Goal: Task Accomplishment & Management: Use online tool/utility

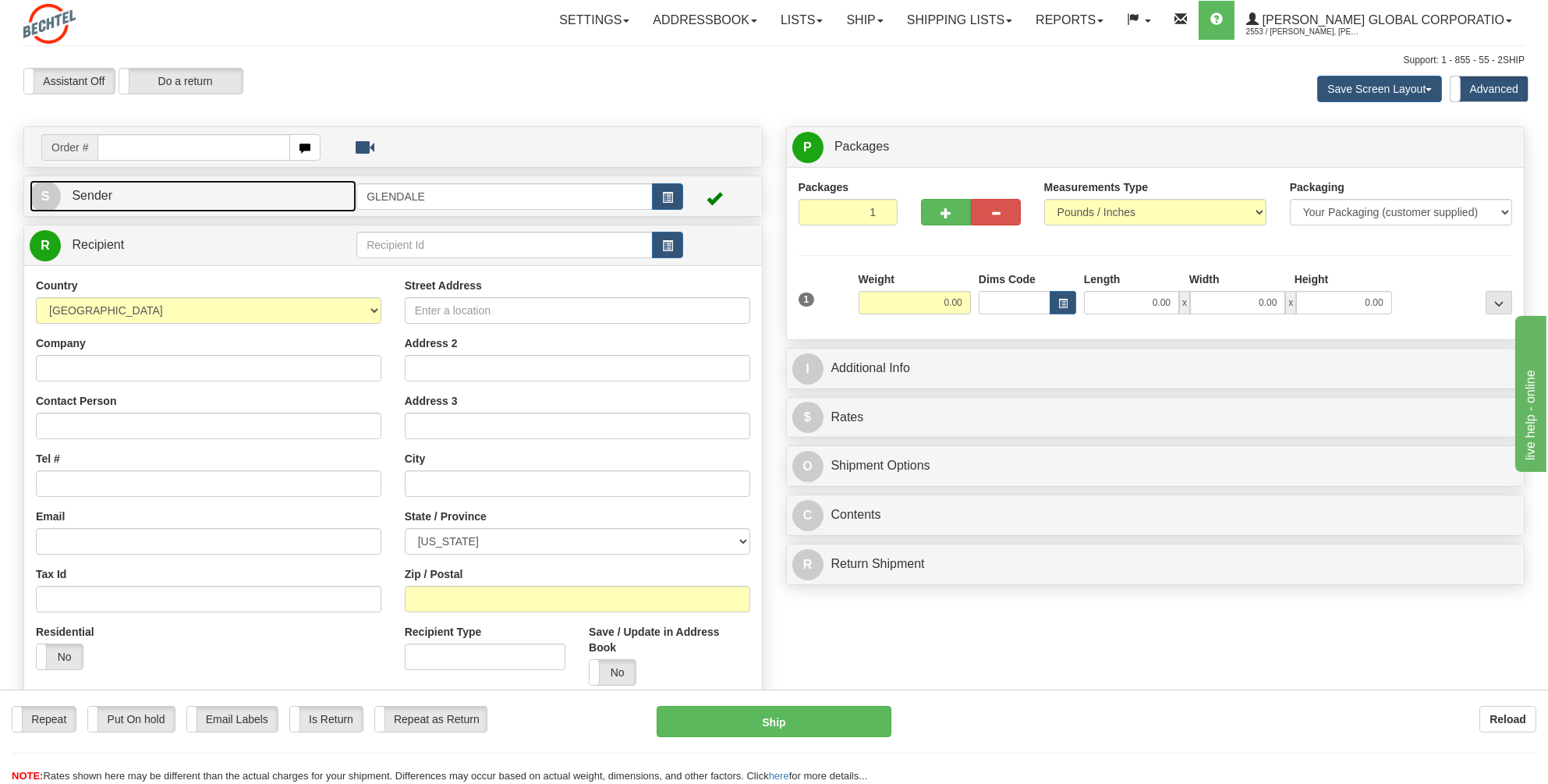
click at [141, 199] on link "S Sender" at bounding box center [193, 195] width 327 height 32
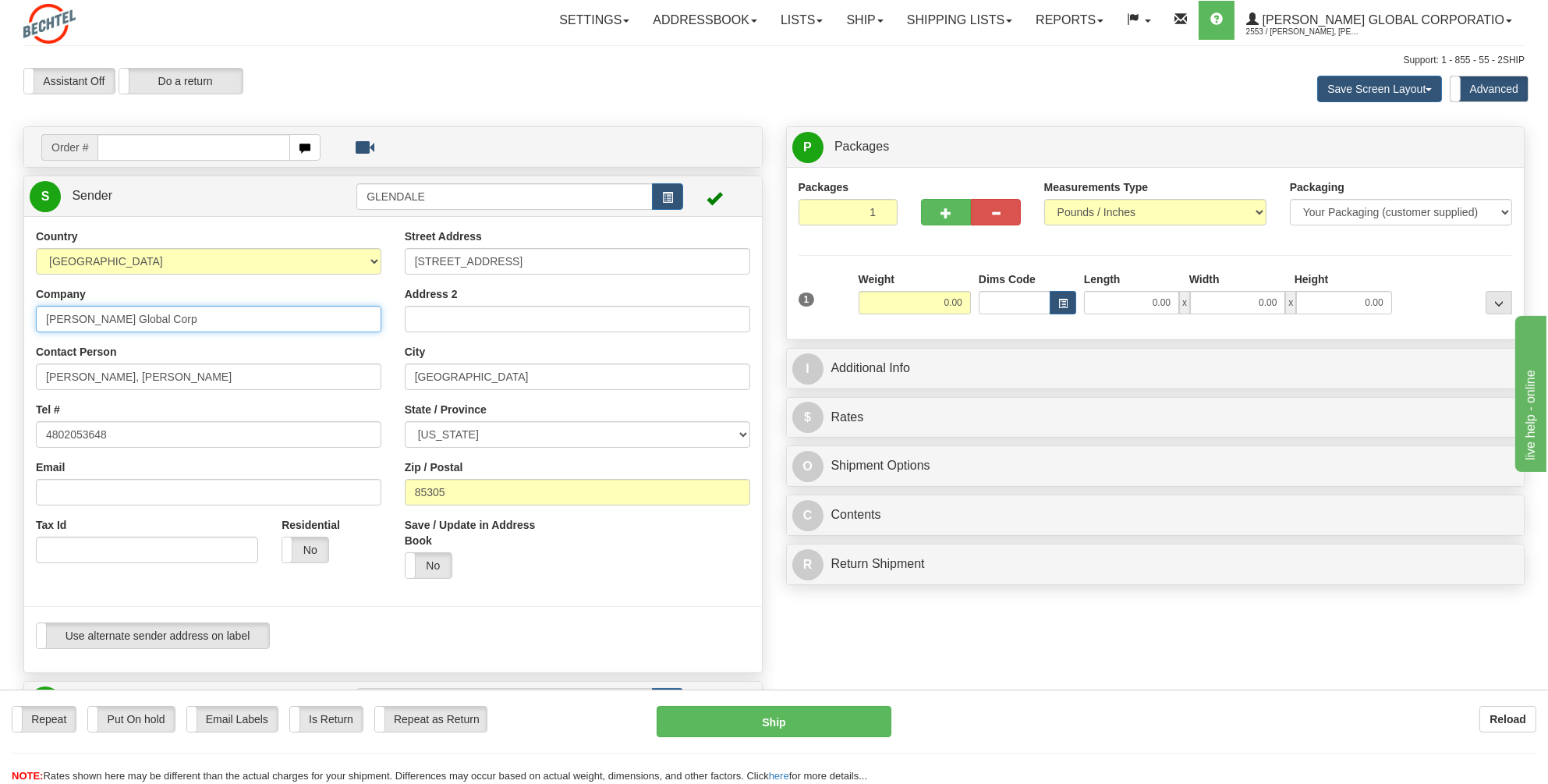
drag, startPoint x: 142, startPoint y: 316, endPoint x: -3, endPoint y: 321, distance: 145.1
click at [0, 321] on html "Training Course Close Toggle navigation Settings Shipping Preferences New Sende…" at bounding box center [774, 392] width 1548 height 784
click at [172, 308] on input "[PERSON_NAME] Global Corp" at bounding box center [208, 319] width 345 height 27
drag, startPoint x: 138, startPoint y: 318, endPoint x: 89, endPoint y: 317, distance: 49.0
click at [89, 317] on input "[PERSON_NAME] Global Corp" at bounding box center [208, 319] width 345 height 27
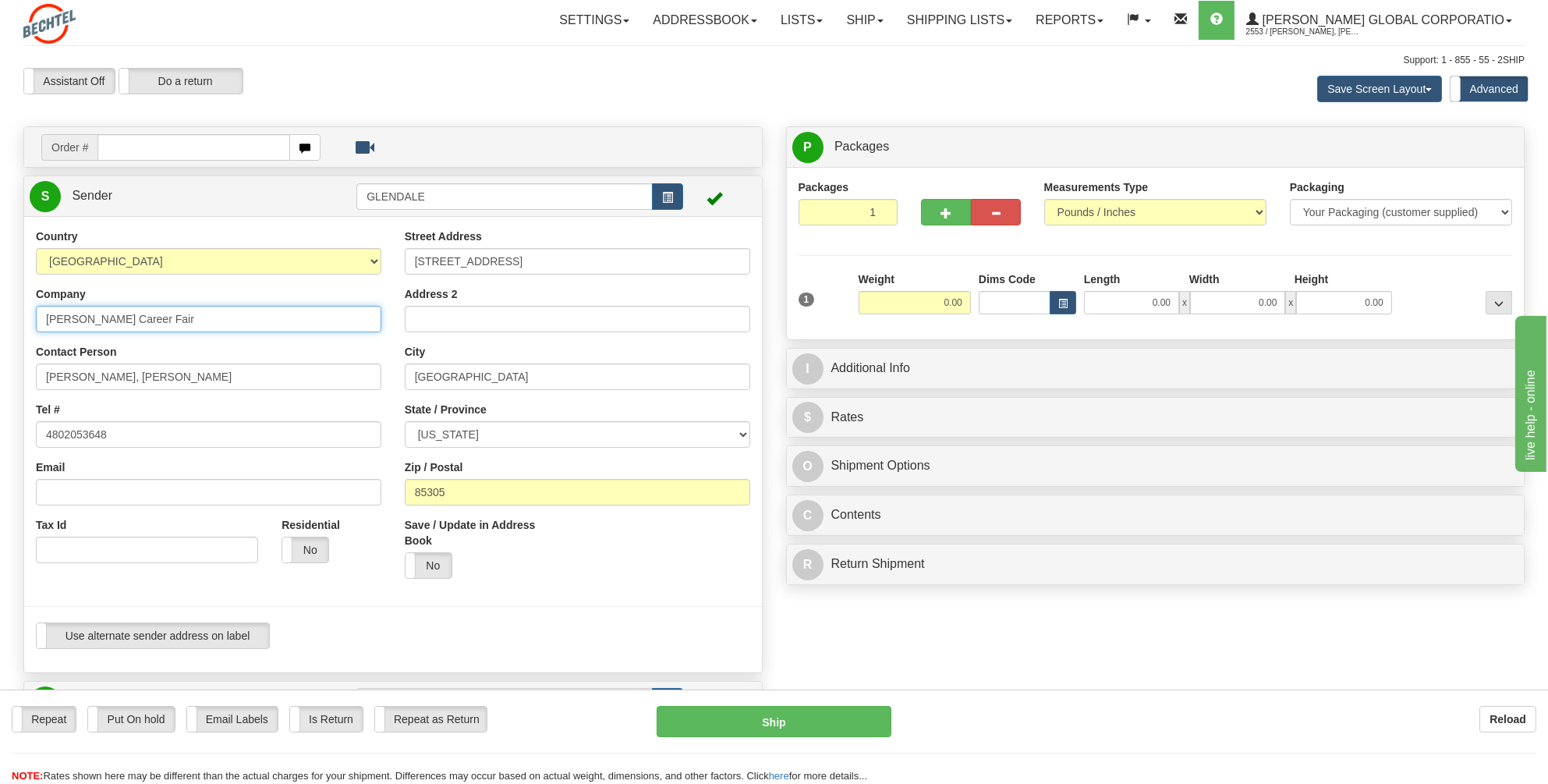
type input "[PERSON_NAME] Career Fair"
drag, startPoint x: 171, startPoint y: 373, endPoint x: 5, endPoint y: 362, distance: 166.4
click at [5, 362] on div "Toggle navigation Settings Shipping Preferences Fields Preferences New" at bounding box center [774, 675] width 1548 height 1351
drag, startPoint x: 110, startPoint y: 374, endPoint x: 4, endPoint y: 373, distance: 106.0
click at [4, 373] on div "Toggle navigation Settings Shipping Preferences Fields Preferences New" at bounding box center [774, 675] width 1548 height 1351
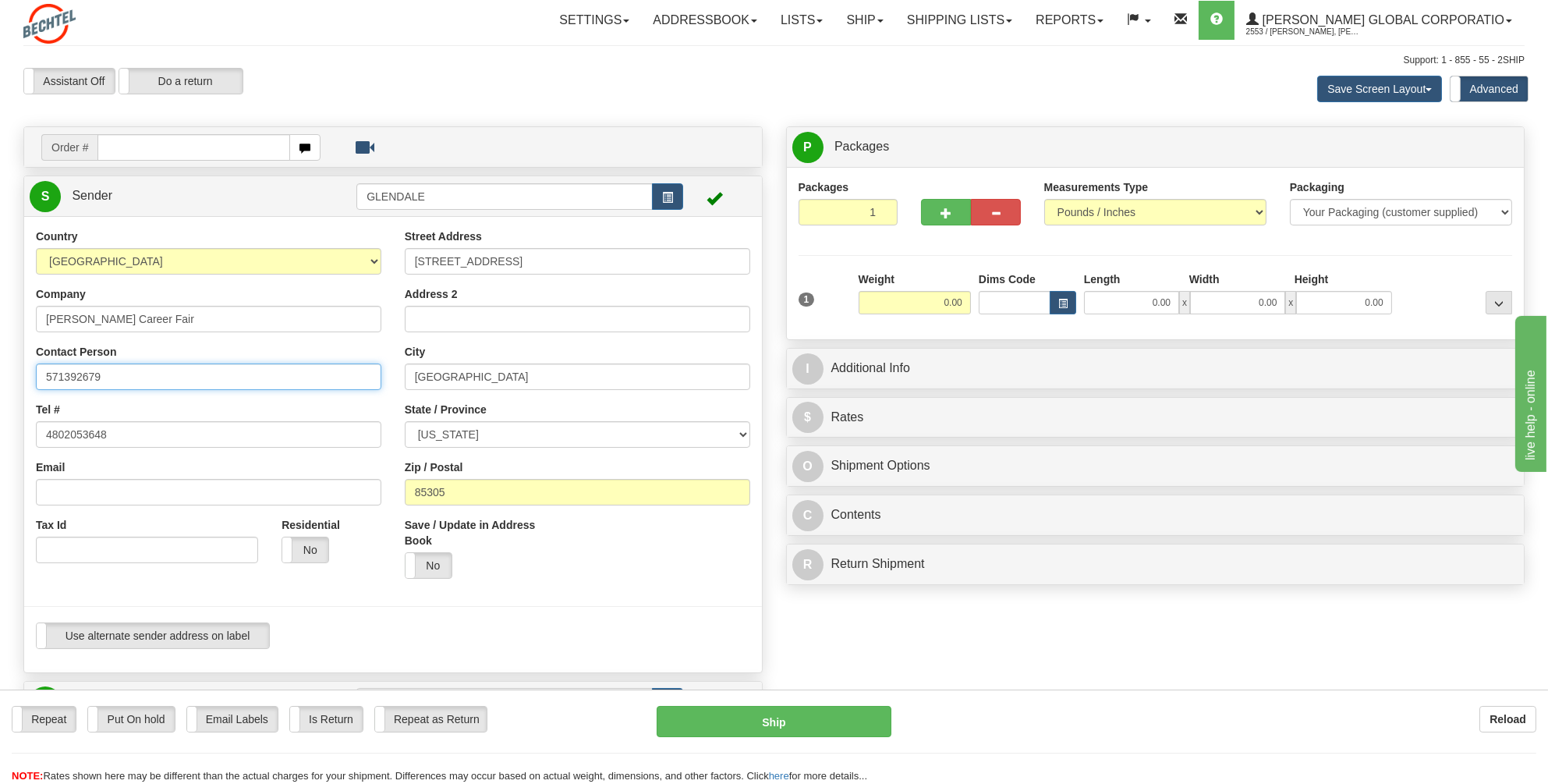
type input "5713926791"
drag, startPoint x: 92, startPoint y: 373, endPoint x: 20, endPoint y: 374, distance: 72.0
click at [24, 374] on div "Country [GEOGRAPHIC_DATA] [GEOGRAPHIC_DATA] [GEOGRAPHIC_DATA] [GEOGRAPHIC_DATA]…" at bounding box center [393, 445] width 738 height 432
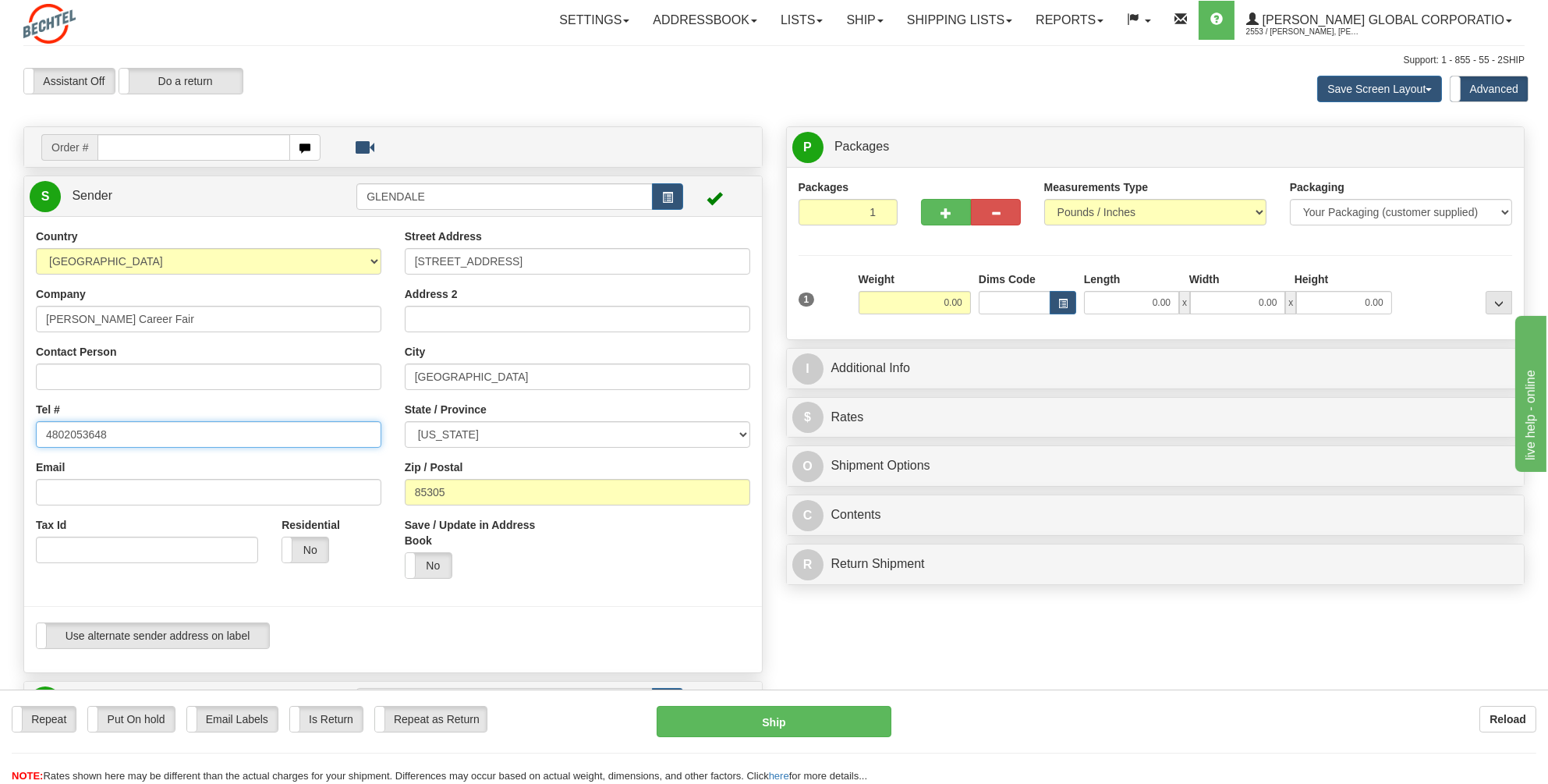
drag, startPoint x: 78, startPoint y: 435, endPoint x: 31, endPoint y: 435, distance: 47.0
click at [31, 435] on div "Country [GEOGRAPHIC_DATA] [GEOGRAPHIC_DATA] [GEOGRAPHIC_DATA] [GEOGRAPHIC_DATA]…" at bounding box center [208, 402] width 369 height 346
paste input "5713926791"
type input "5713926791"
click at [50, 370] on input "Contact Person" at bounding box center [208, 377] width 345 height 27
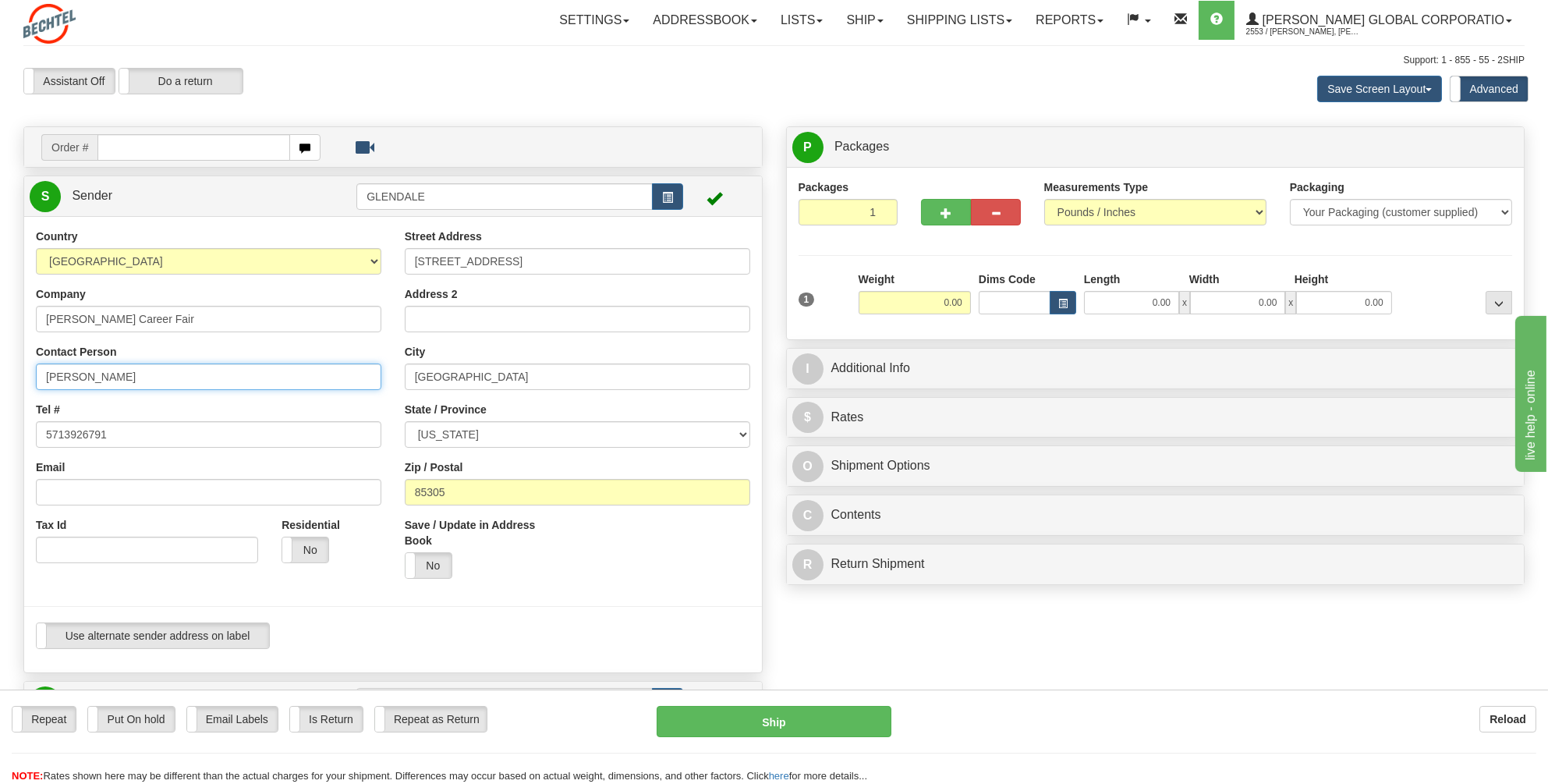
type input "[PERSON_NAME]"
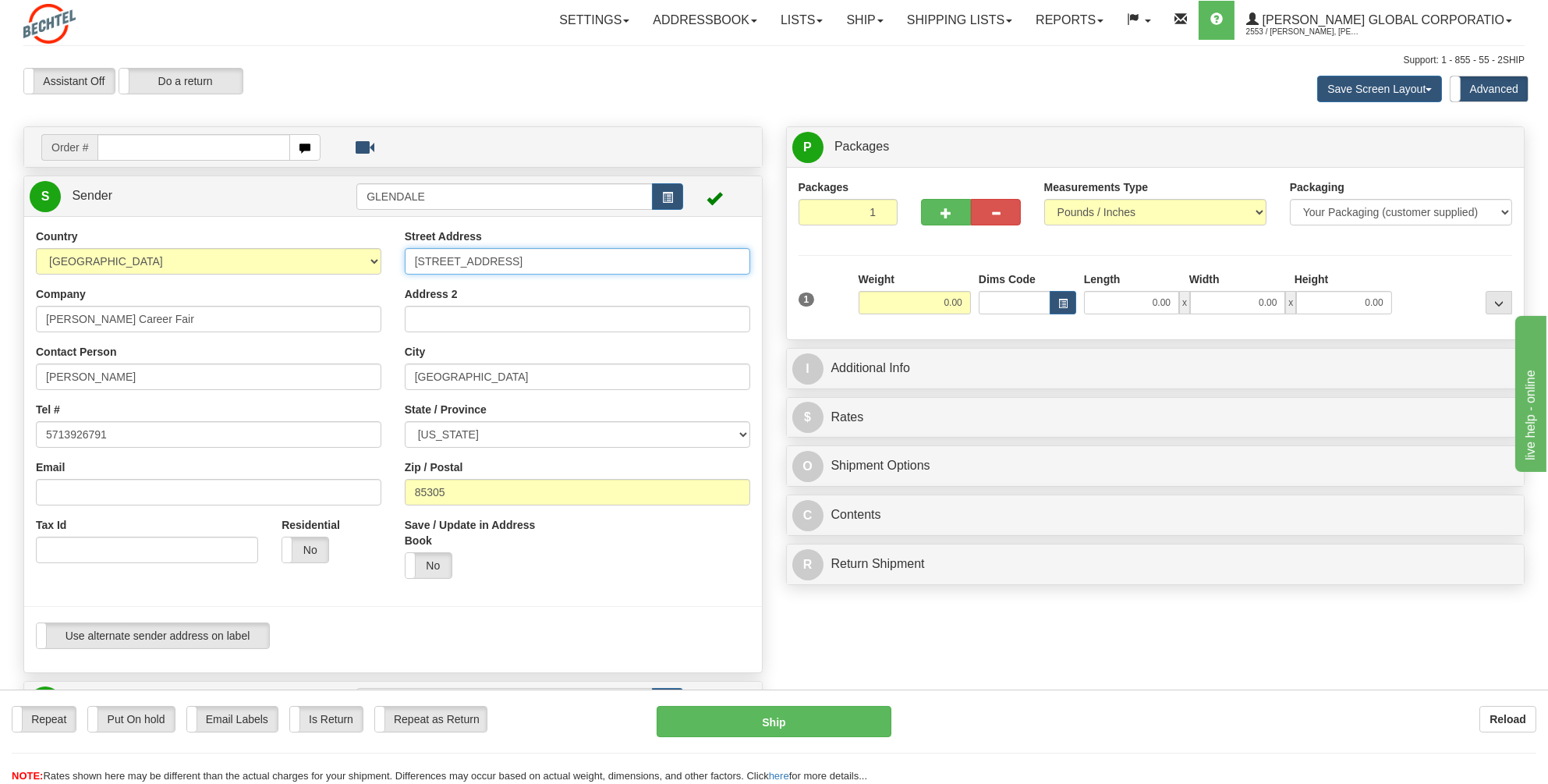
drag, startPoint x: 522, startPoint y: 265, endPoint x: 392, endPoint y: 265, distance: 130.0
click at [393, 265] on div "Street Address [STREET_ADDRESS] Address 2 City [GEOGRAPHIC_DATA] State / Provin…" at bounding box center [578, 409] width 369 height 361
type input "[STREET_ADDRESS]"
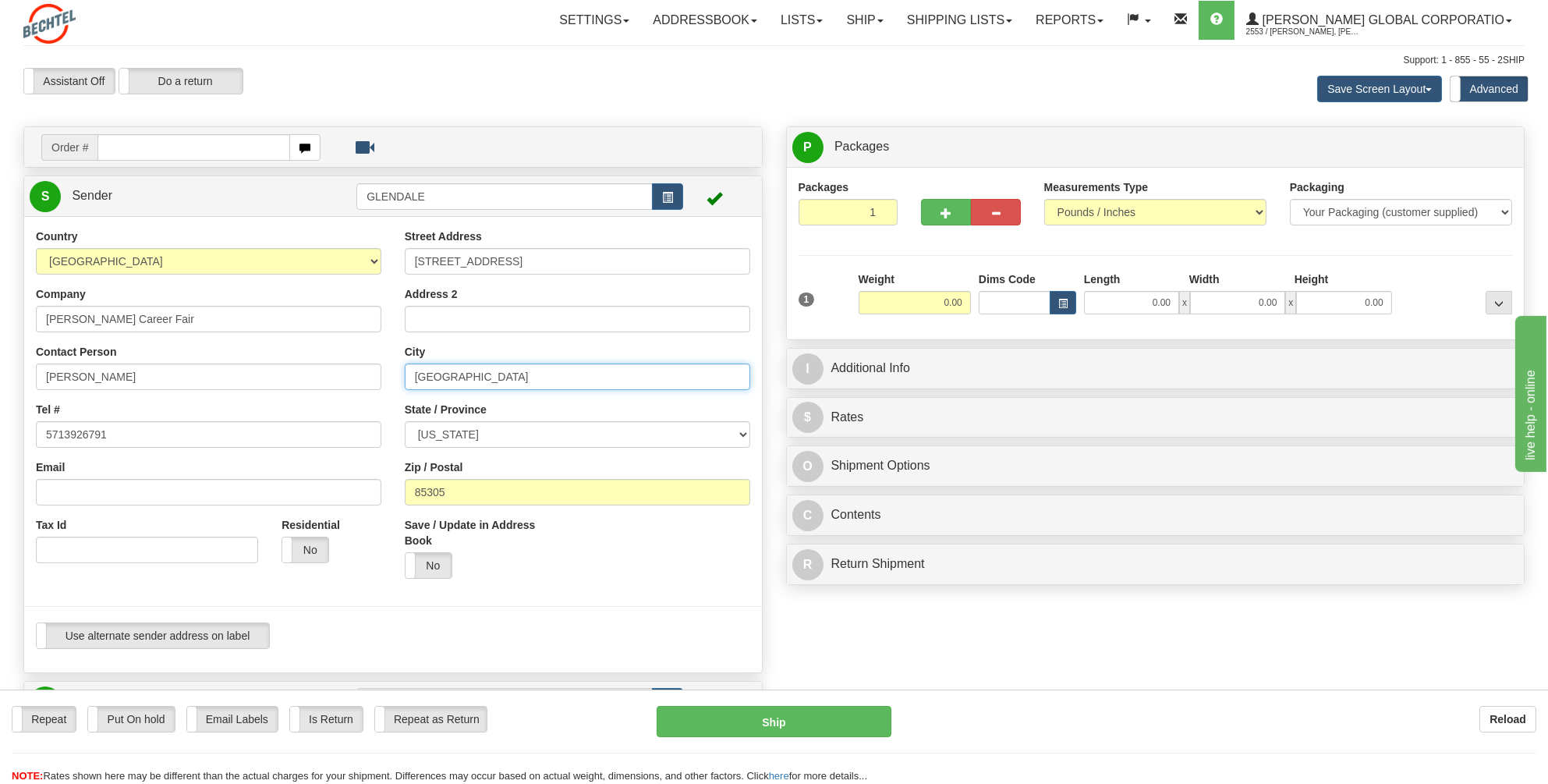
drag, startPoint x: 461, startPoint y: 376, endPoint x: 385, endPoint y: 376, distance: 76.0
click at [385, 376] on div "Country [GEOGRAPHIC_DATA] [GEOGRAPHIC_DATA] [GEOGRAPHIC_DATA] [GEOGRAPHIC_DATA]…" at bounding box center [393, 445] width 738 height 432
type input "Buzzard Bay"
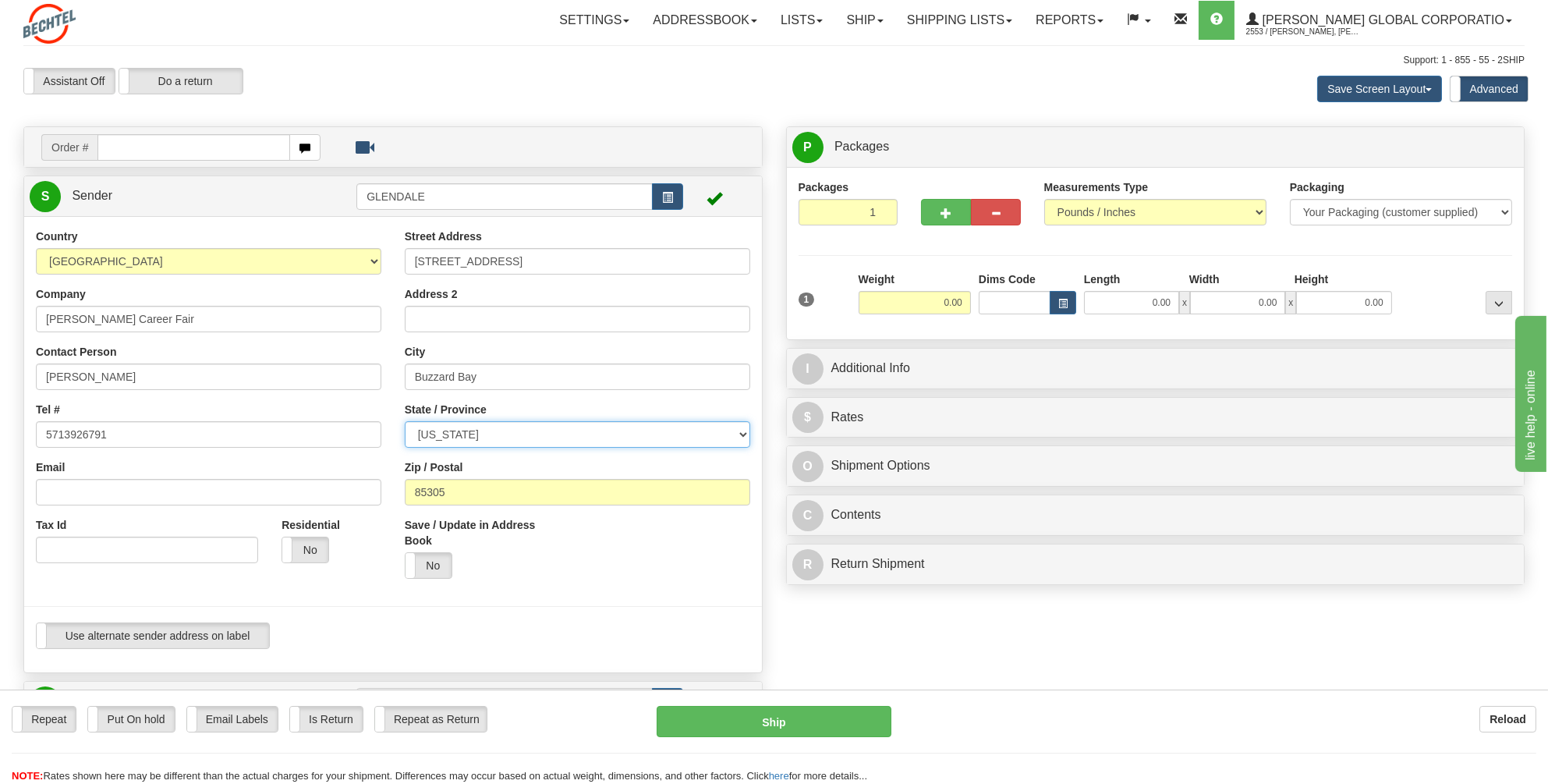
click at [746, 434] on select "[US_STATE] [US_STATE] [US_STATE] [US_STATE] Armed Forces America Armed Forces E…" at bounding box center [577, 434] width 345 height 27
select select "MA"
click at [404, 421] on select "[US_STATE] [US_STATE] [US_STATE] [US_STATE] Armed Forces America Armed Forces E…" at bounding box center [577, 434] width 345 height 27
drag, startPoint x: 460, startPoint y: 493, endPoint x: 382, endPoint y: 492, distance: 78.0
click at [382, 492] on div "Country [GEOGRAPHIC_DATA] [GEOGRAPHIC_DATA] [GEOGRAPHIC_DATA] [GEOGRAPHIC_DATA]…" at bounding box center [393, 445] width 738 height 432
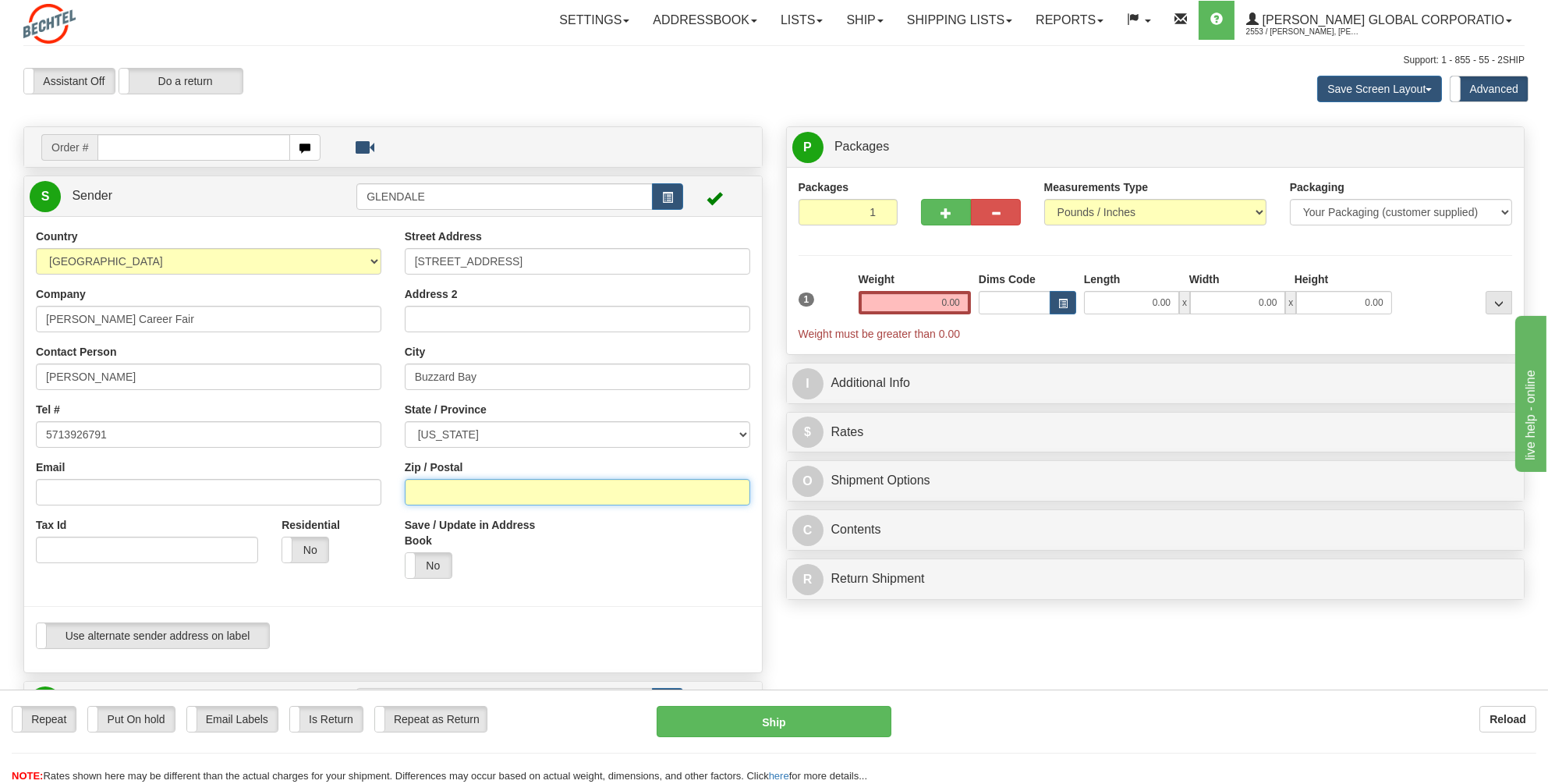
click at [460, 501] on input "Zip / Postal" at bounding box center [577, 492] width 345 height 27
type input "02532"
drag, startPoint x: 967, startPoint y: 301, endPoint x: 917, endPoint y: 303, distance: 50.0
click at [917, 303] on input "0.00" at bounding box center [914, 302] width 112 height 23
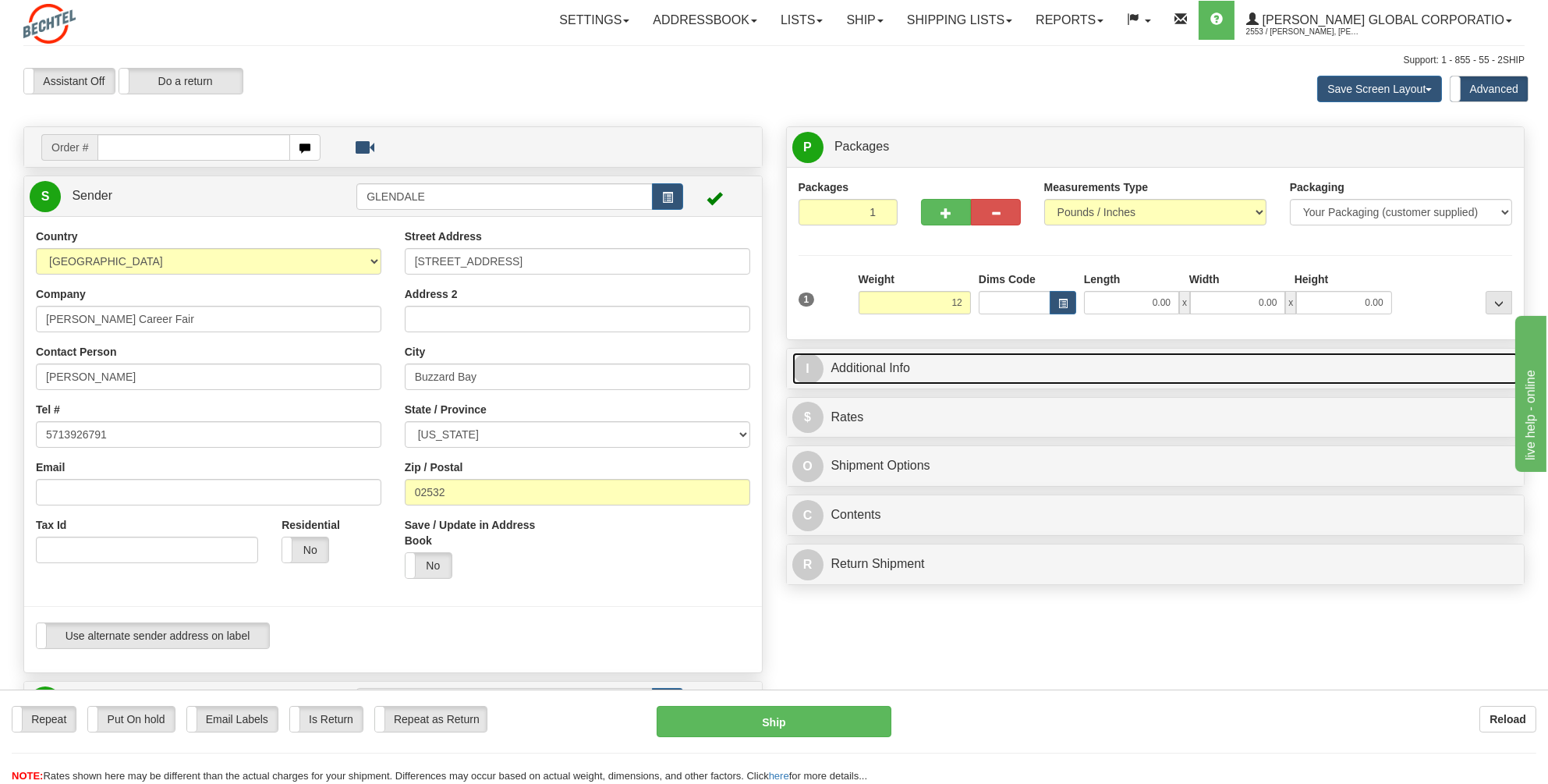
type input "12.00"
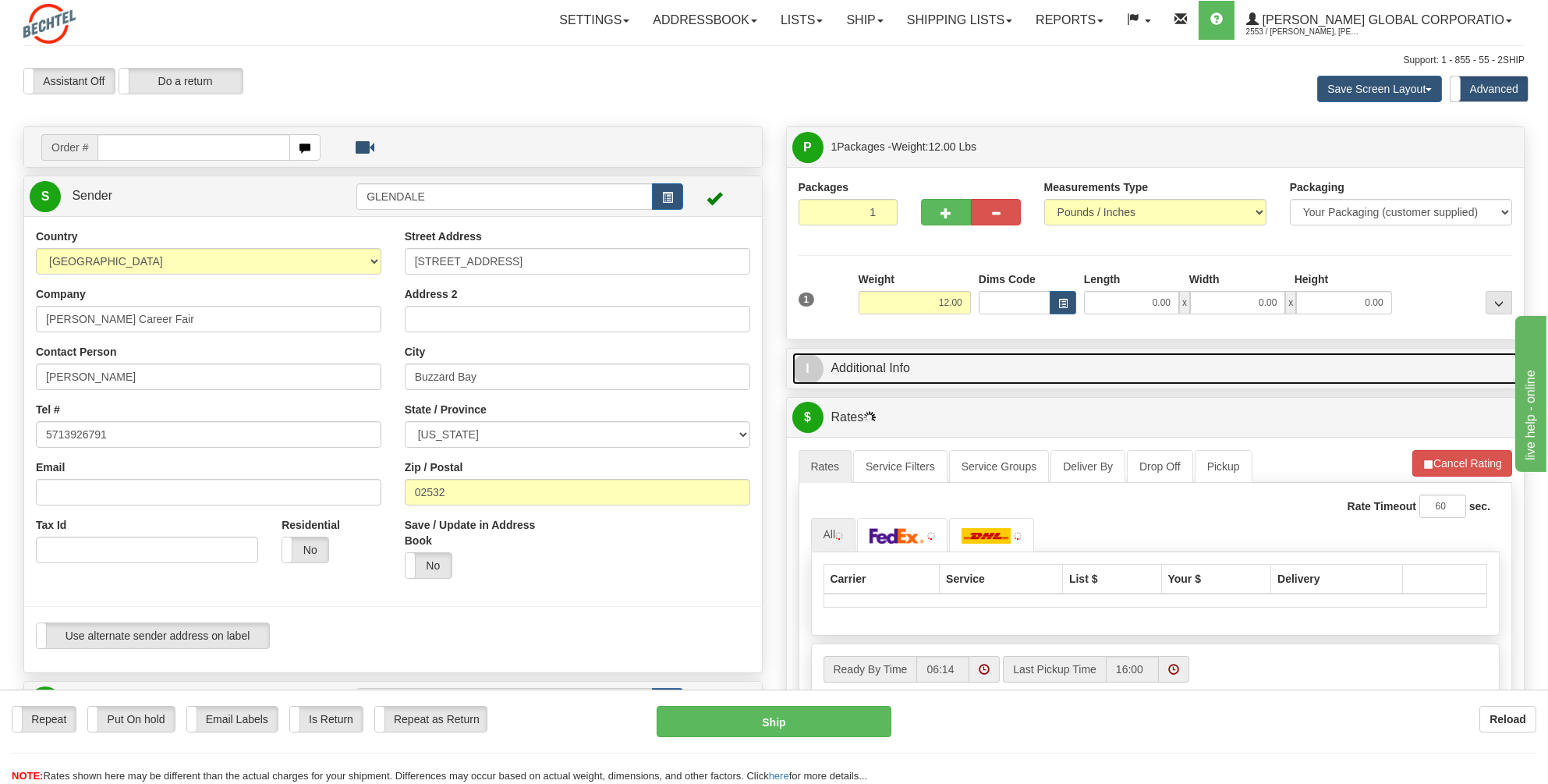
click at [857, 364] on link "I Additional Info" at bounding box center [1156, 368] width 727 height 32
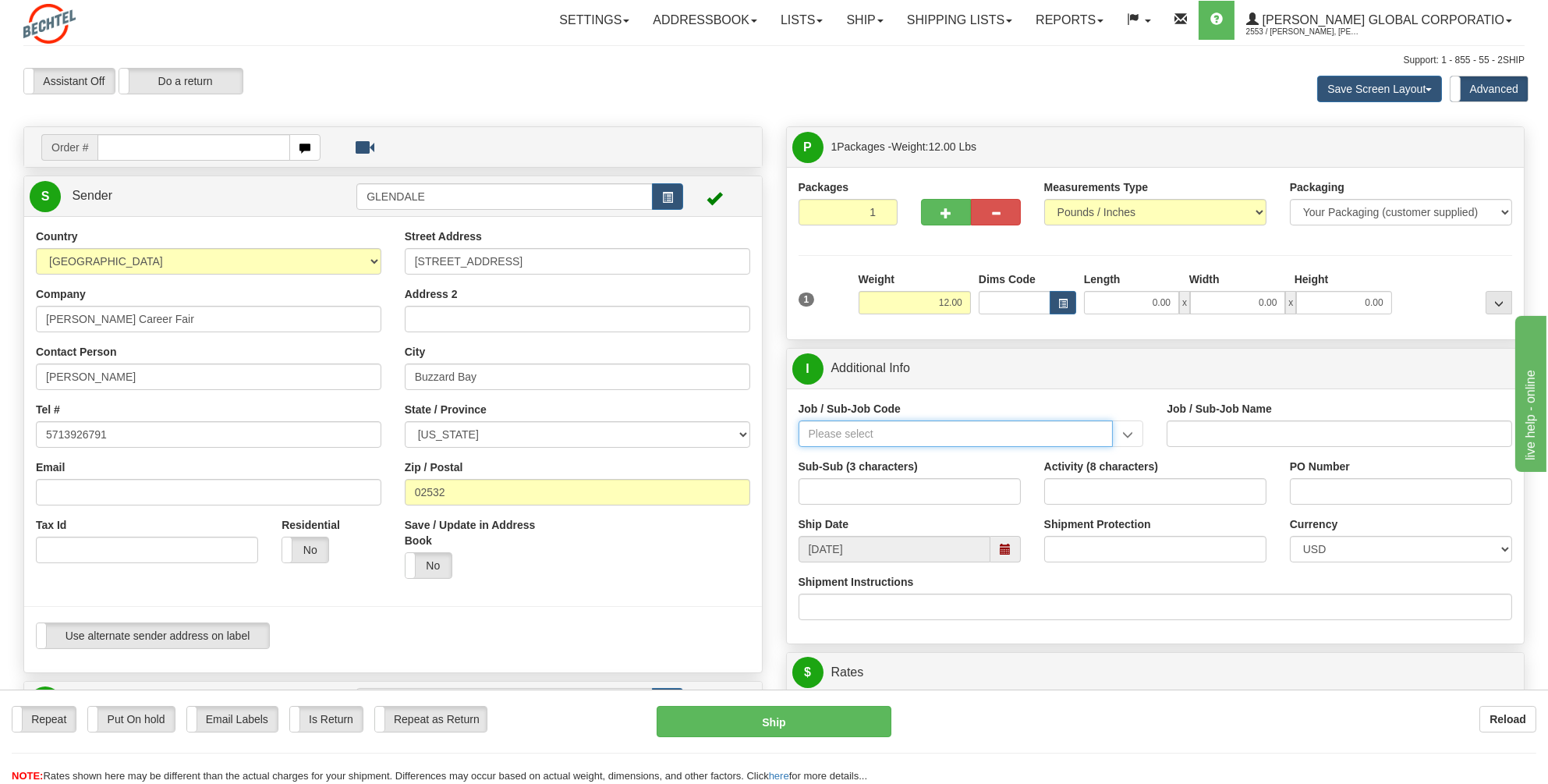
click at [818, 435] on input "Job / Sub-Job Code" at bounding box center [956, 434] width 316 height 27
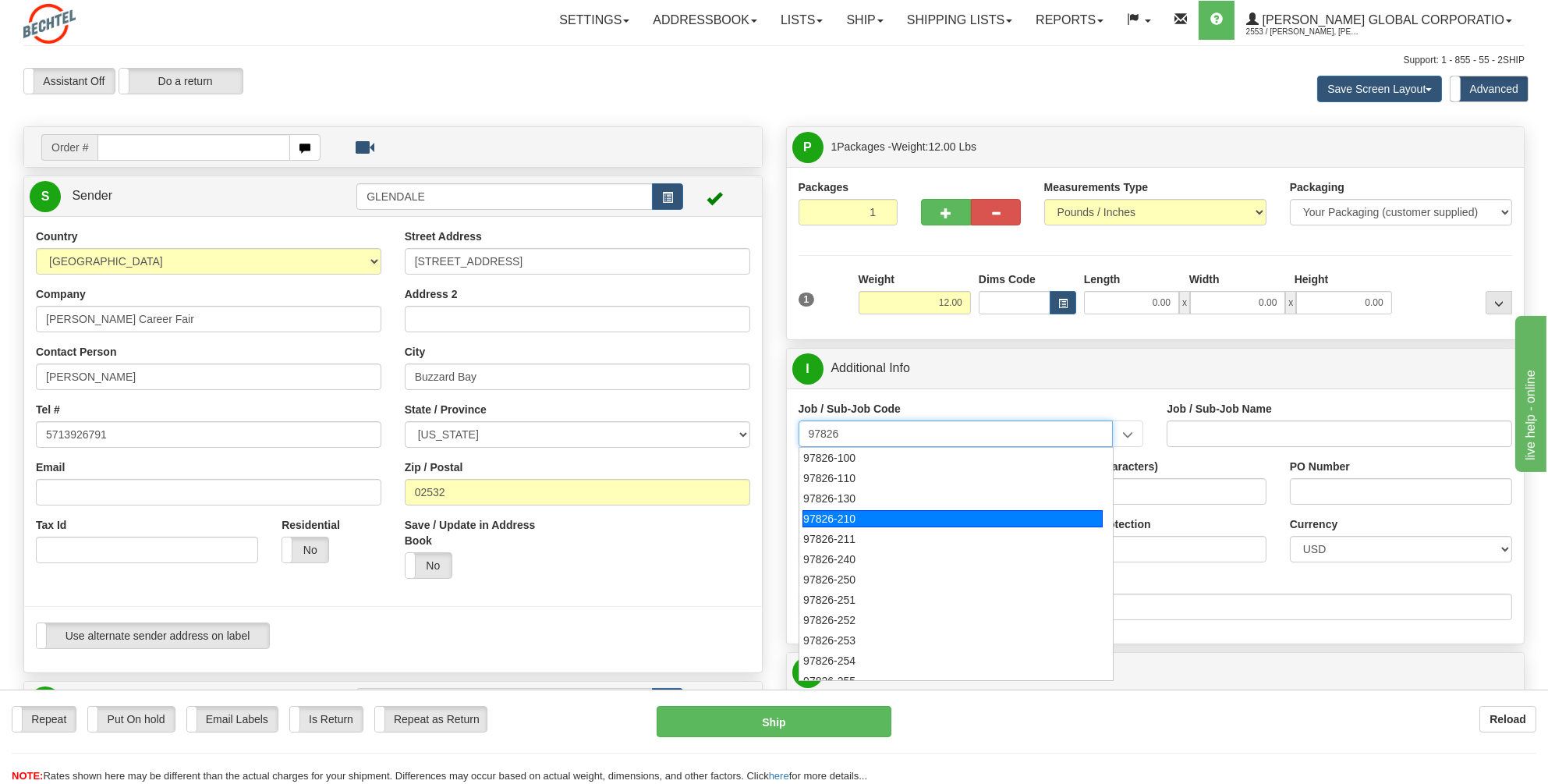
click at [822, 511] on div "97826-210" at bounding box center [952, 518] width 300 height 17
type input "97826-210"
type input "TALENT GROWTH FUND - UR RECRUITING"
type input "97826-210"
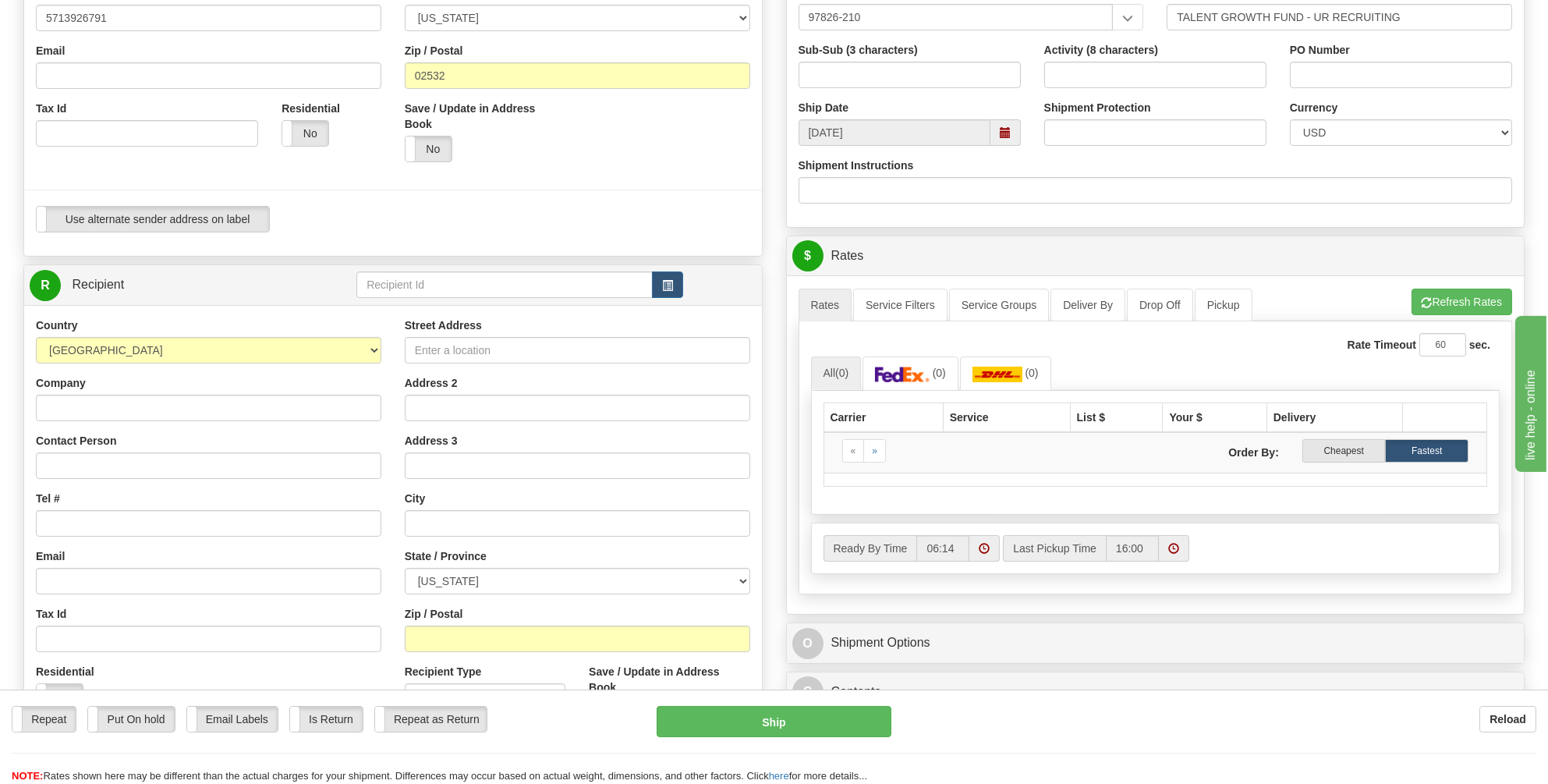
scroll to position [390, 0]
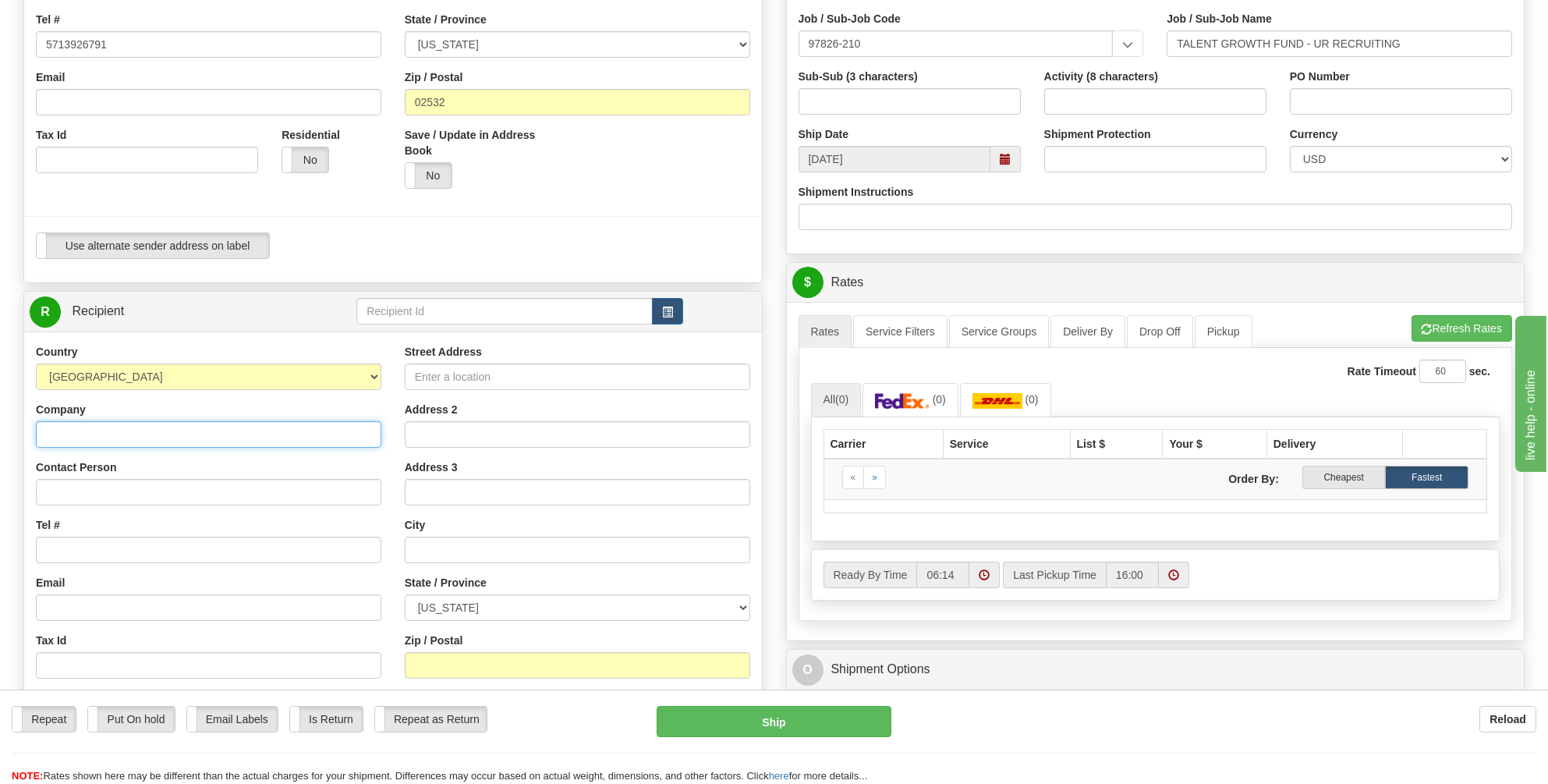
click at [53, 421] on input "Company" at bounding box center [208, 434] width 345 height 27
type input "[PERSON_NAME] Corp"
click at [54, 479] on input "Contact Person" at bounding box center [208, 492] width 345 height 27
type input "[PERSON_NAME]"
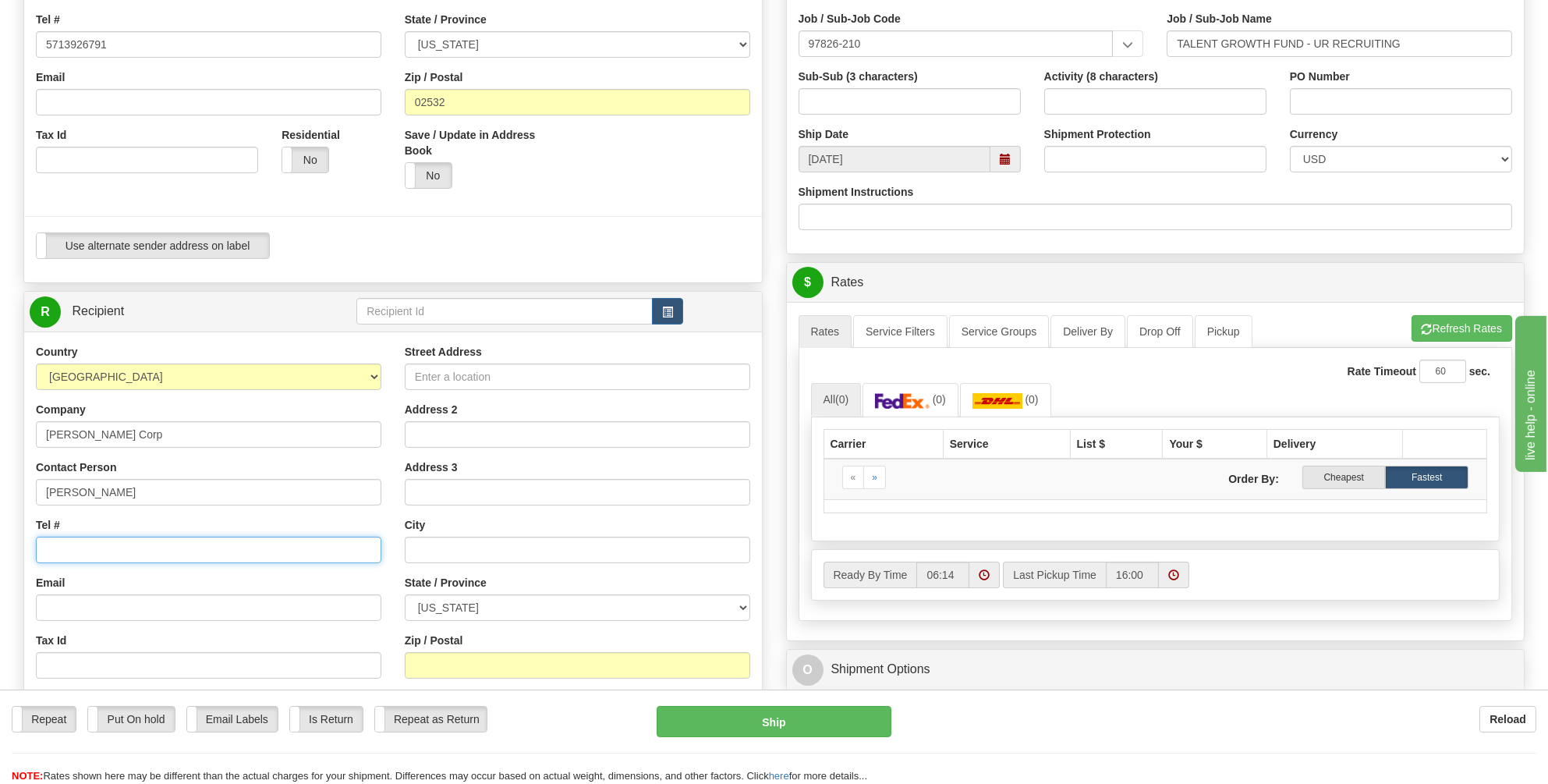
click at [62, 536] on input "Tel #" at bounding box center [208, 550] width 345 height 27
type input "2816374264"
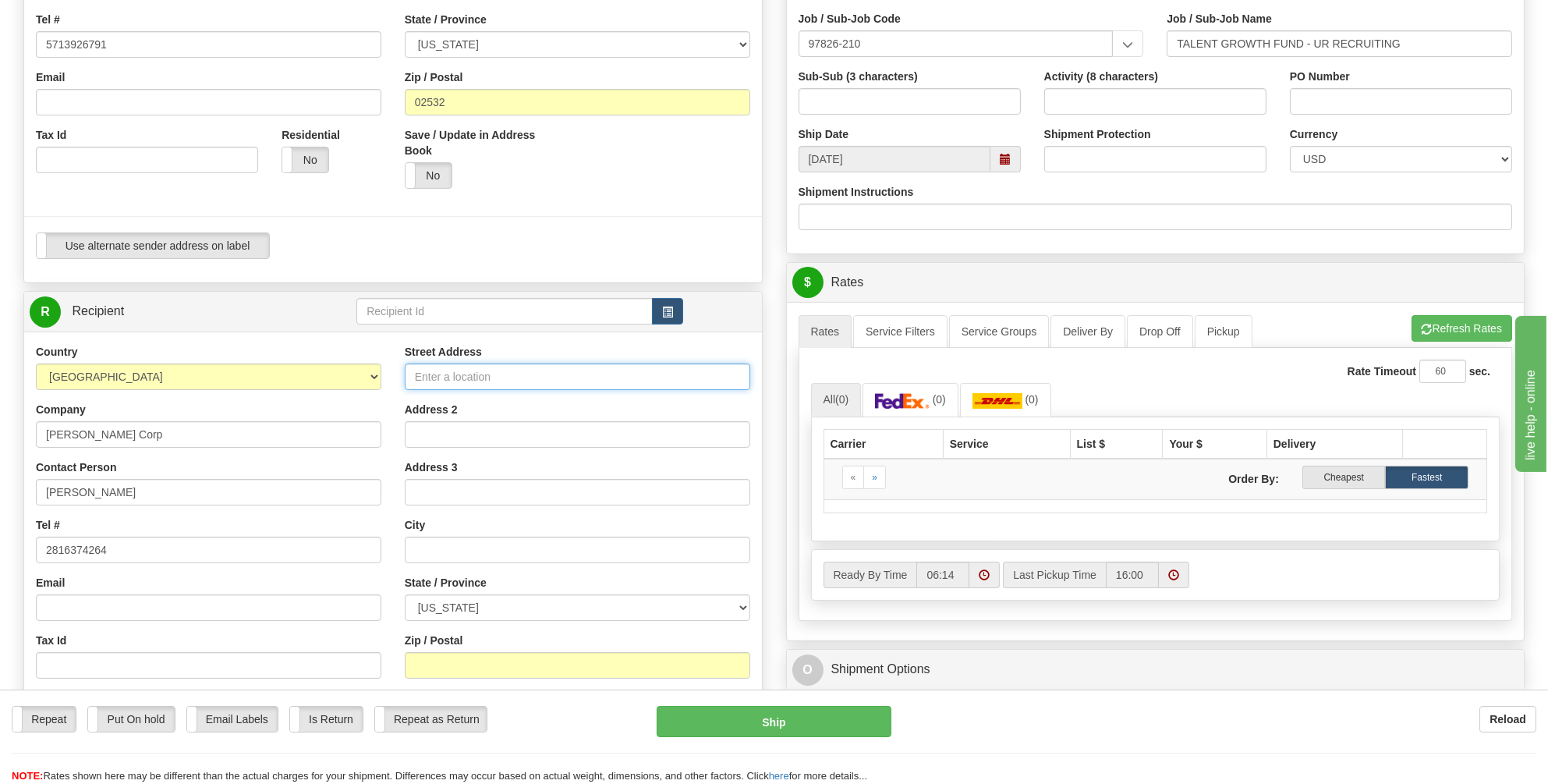
click at [449, 363] on input "Street Address" at bounding box center [577, 377] width 345 height 27
type input "[STREET_ADDRESS]"
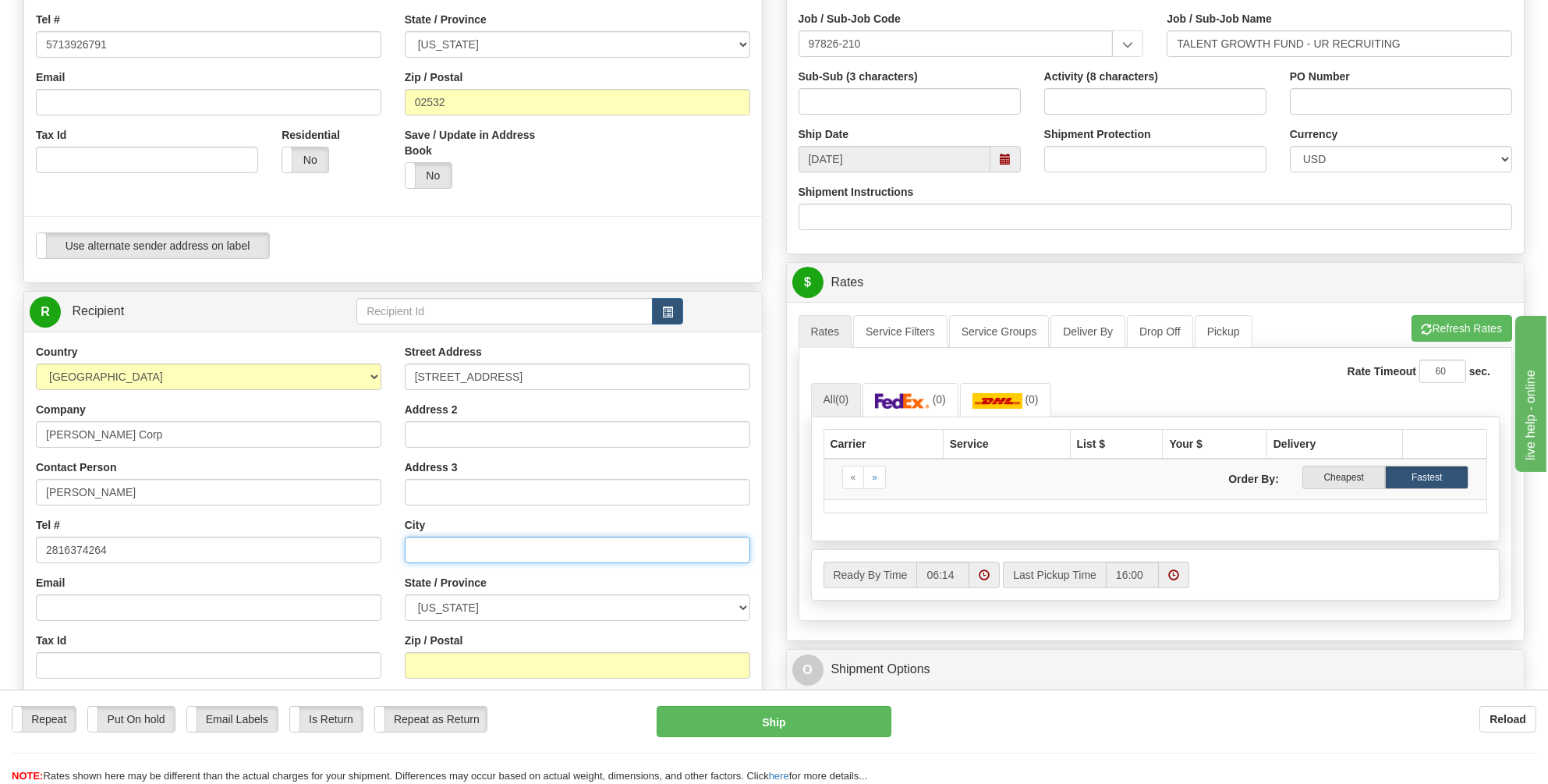
click at [431, 536] on input "text" at bounding box center [577, 550] width 345 height 27
type input "[PERSON_NAME]"
click at [747, 595] on select "[US_STATE] [US_STATE] [US_STATE] [US_STATE] Armed Forces America Armed Forces E…" at bounding box center [577, 608] width 345 height 27
select select "[GEOGRAPHIC_DATA]"
click at [404, 595] on select "[US_STATE] [US_STATE] [US_STATE] [US_STATE] Armed Forces America Armed Forces E…" at bounding box center [577, 608] width 345 height 27
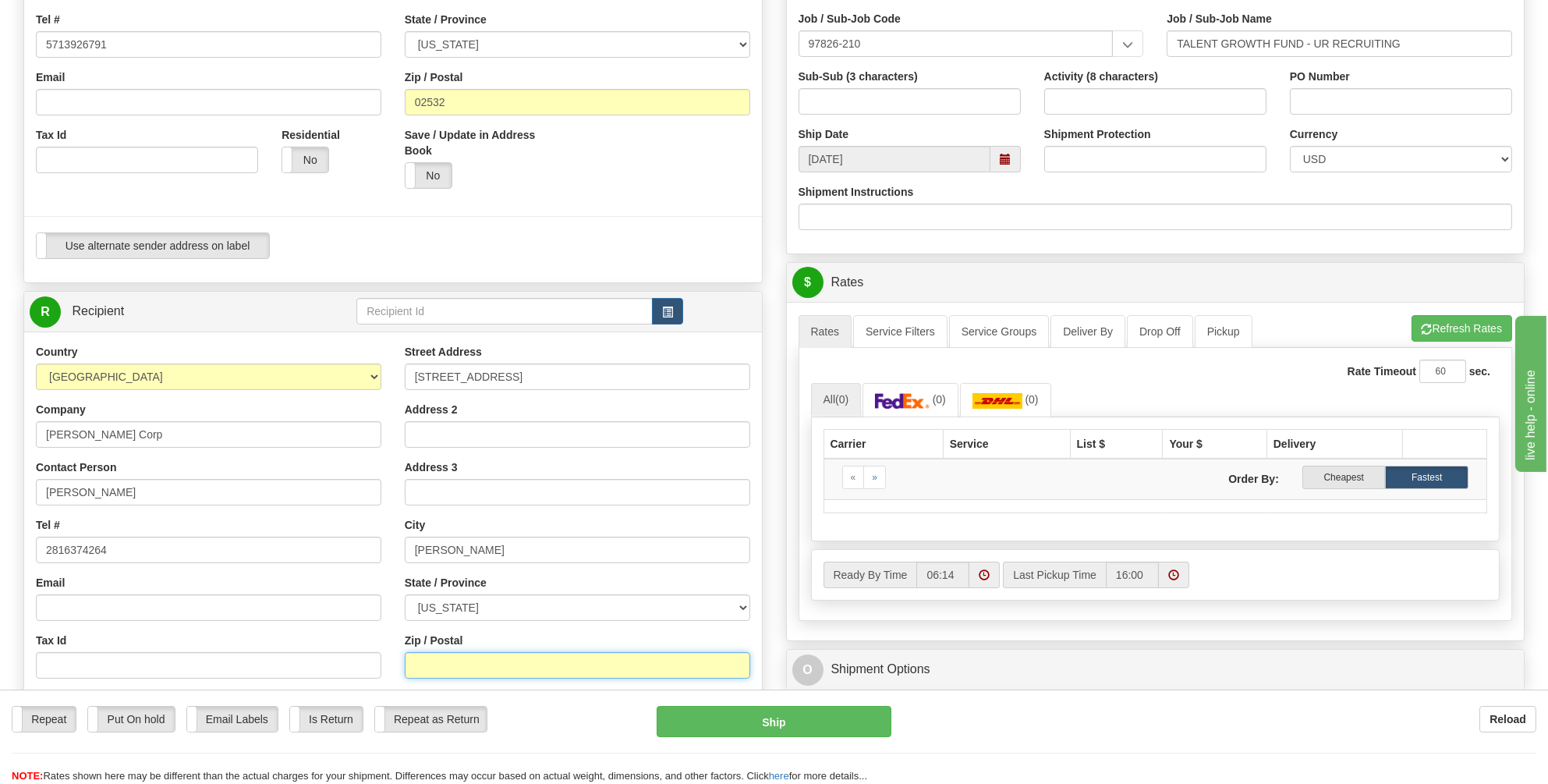
click at [425, 652] on input "Zip / Postal" at bounding box center [577, 665] width 345 height 27
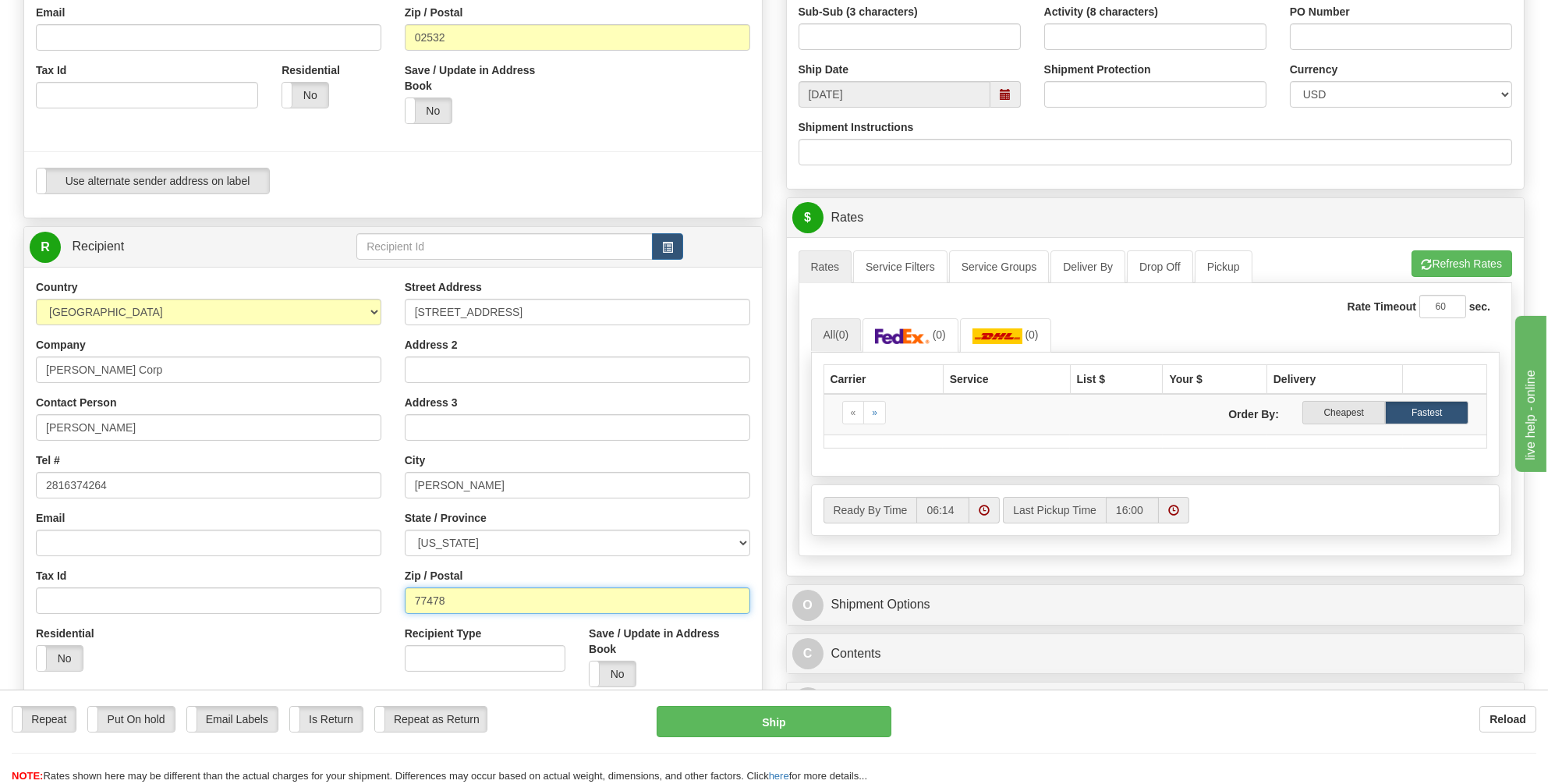
scroll to position [546, 0]
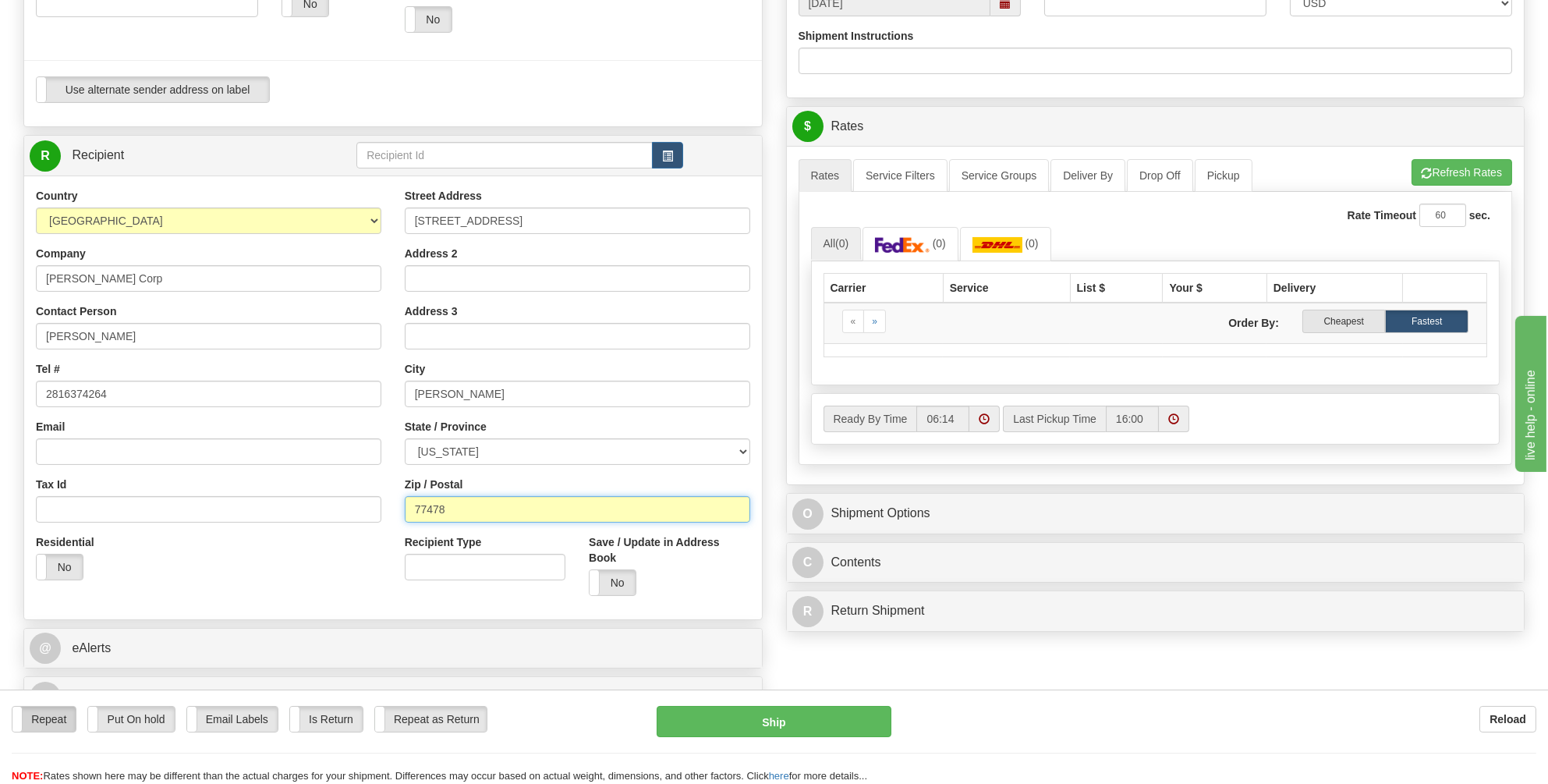
type input "77478"
click at [53, 713] on label "Repeat" at bounding box center [44, 719] width 63 height 25
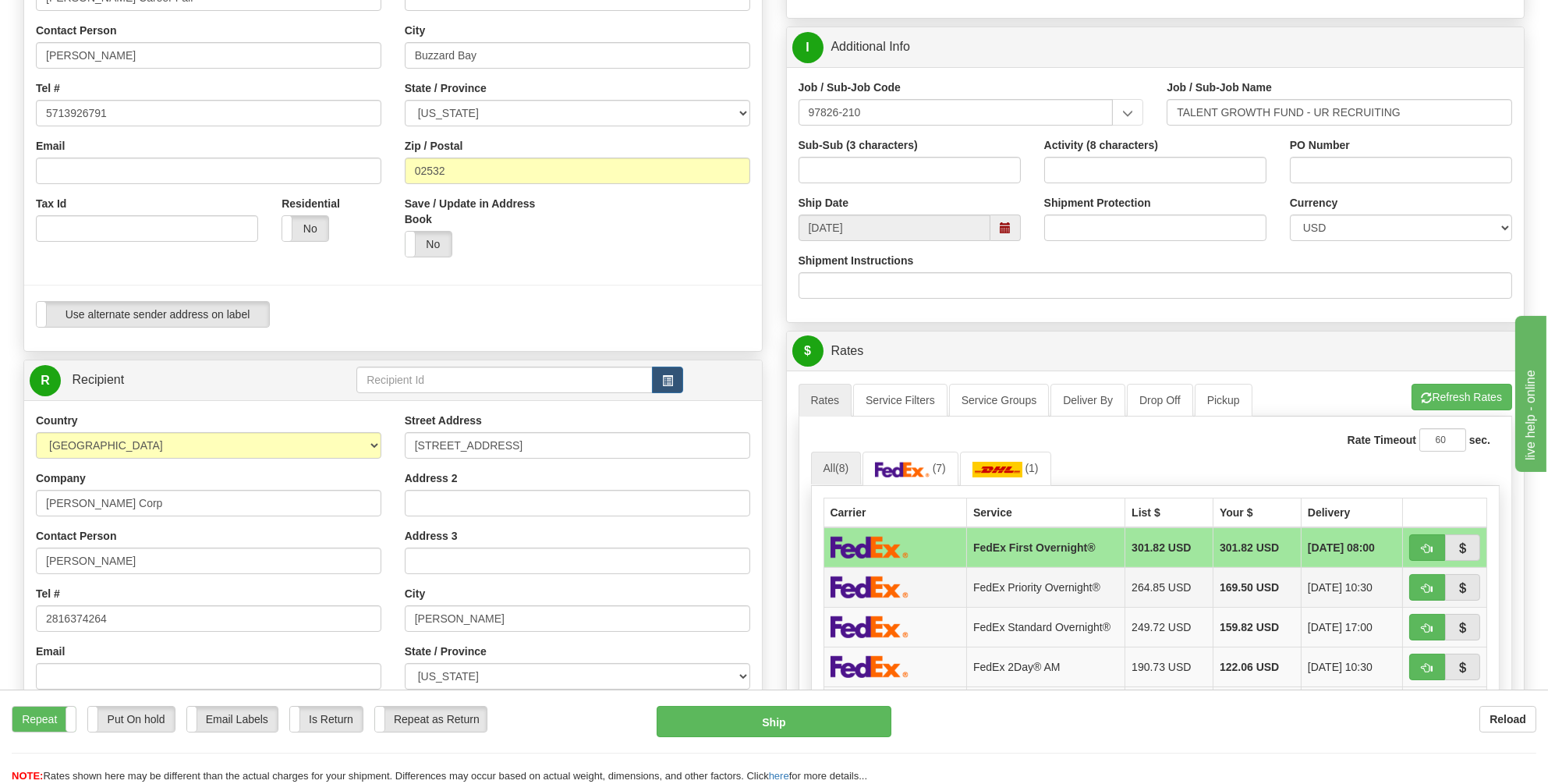
scroll to position [312, 0]
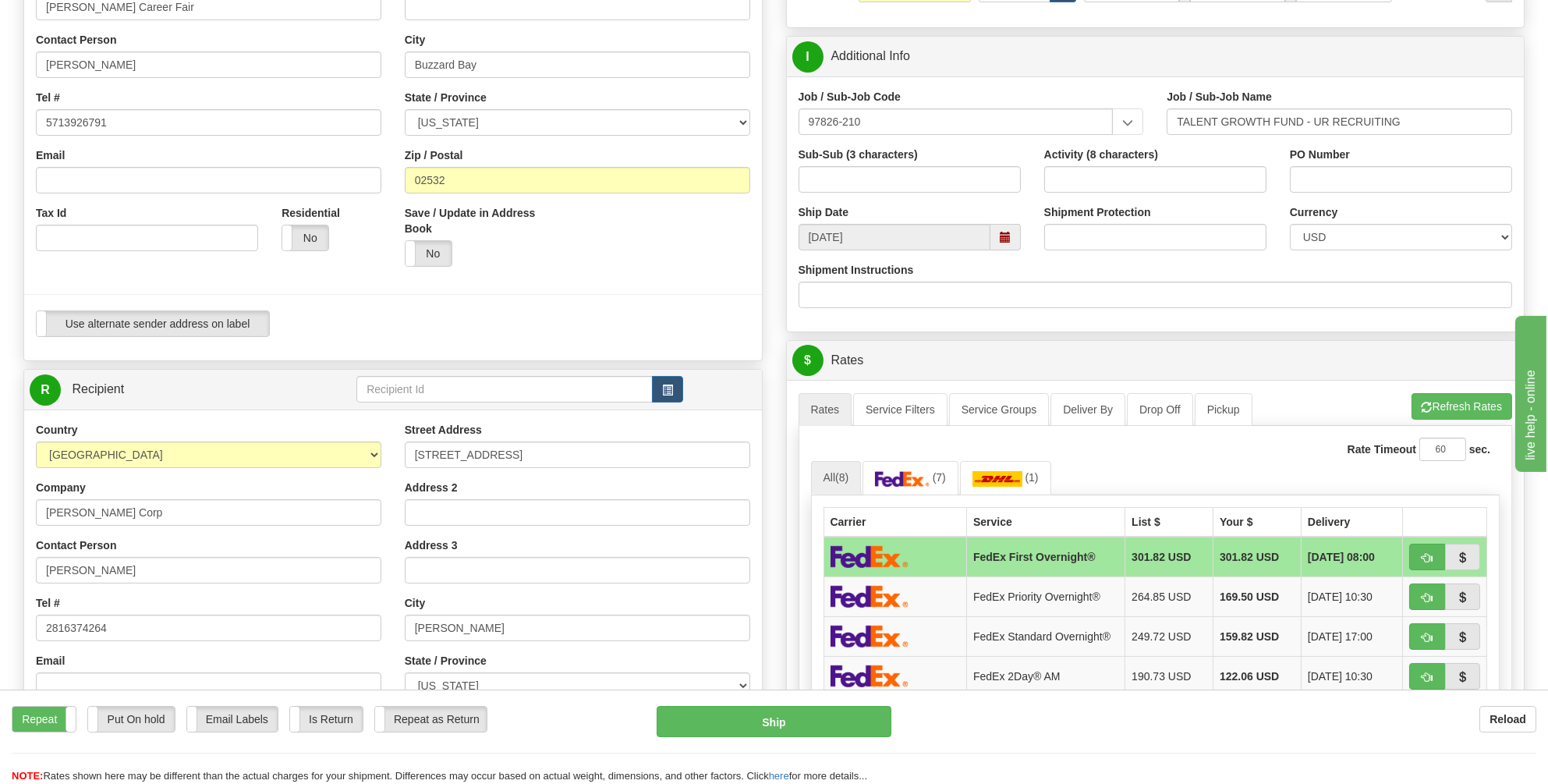
click at [1002, 233] on span at bounding box center [1005, 236] width 11 height 11
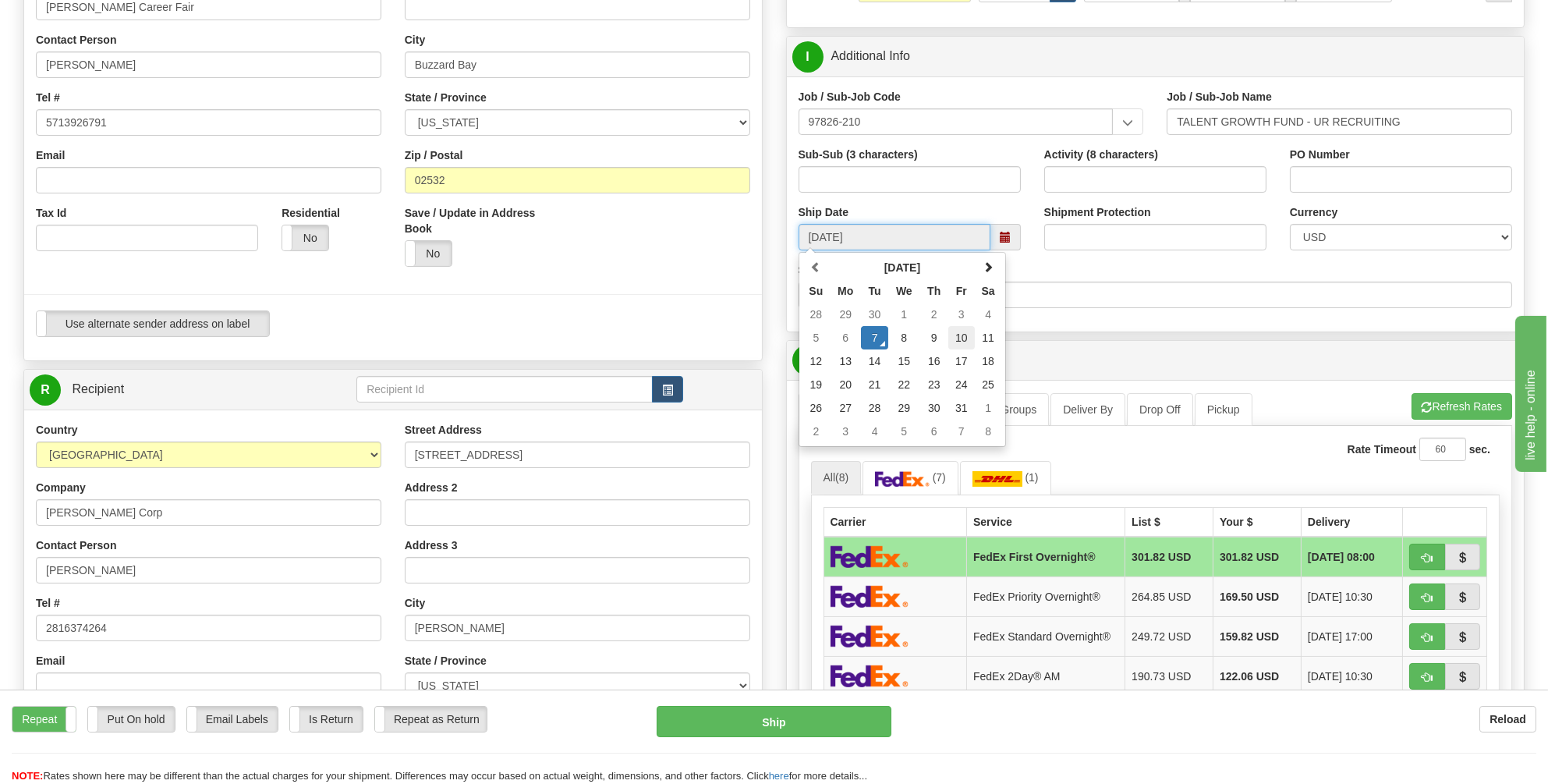
click at [955, 335] on td "10" at bounding box center [962, 338] width 27 height 23
type input "[DATE]"
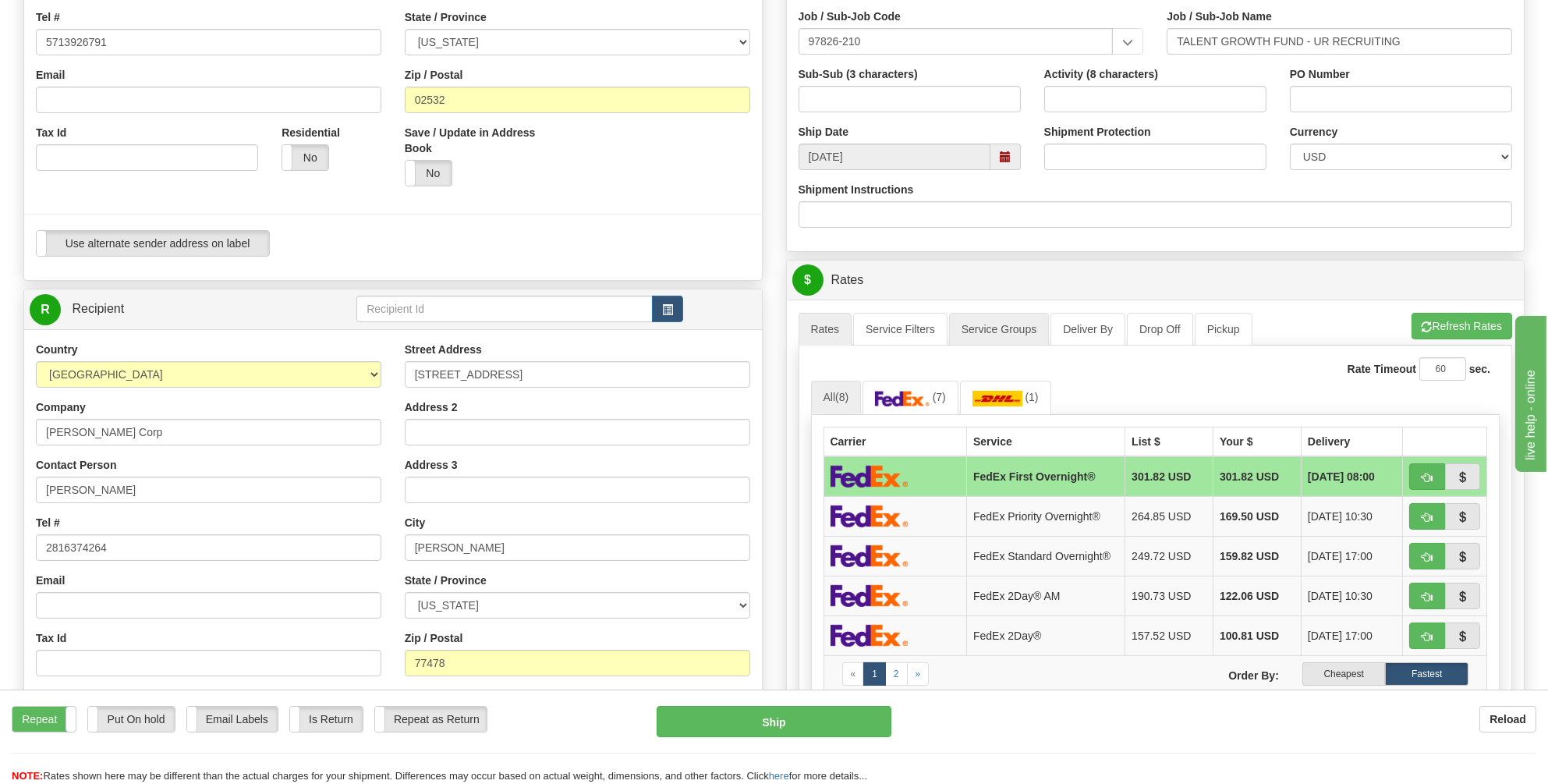
scroll to position [546, 0]
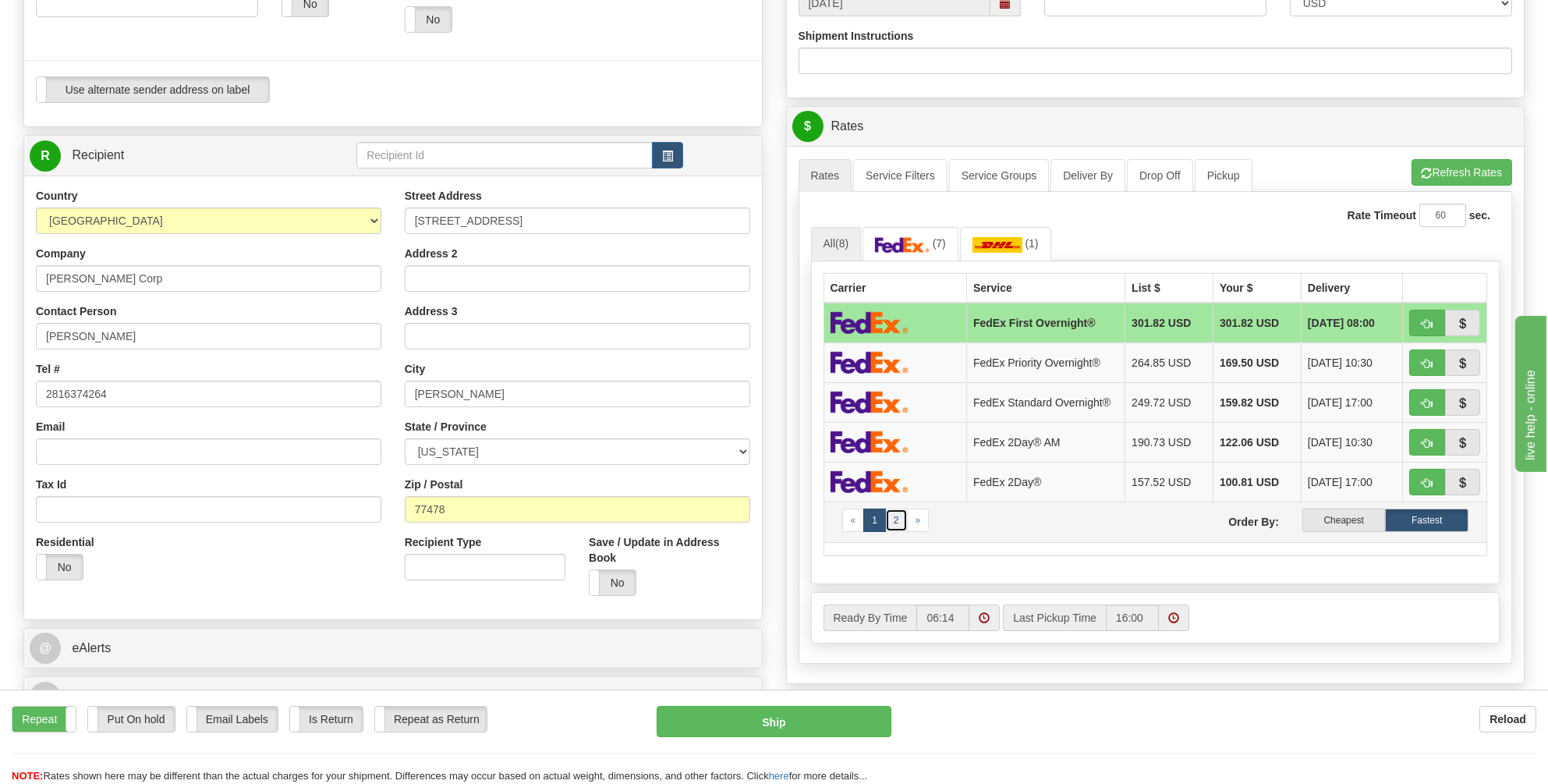
click at [893, 514] on link "2" at bounding box center [897, 520] width 23 height 23
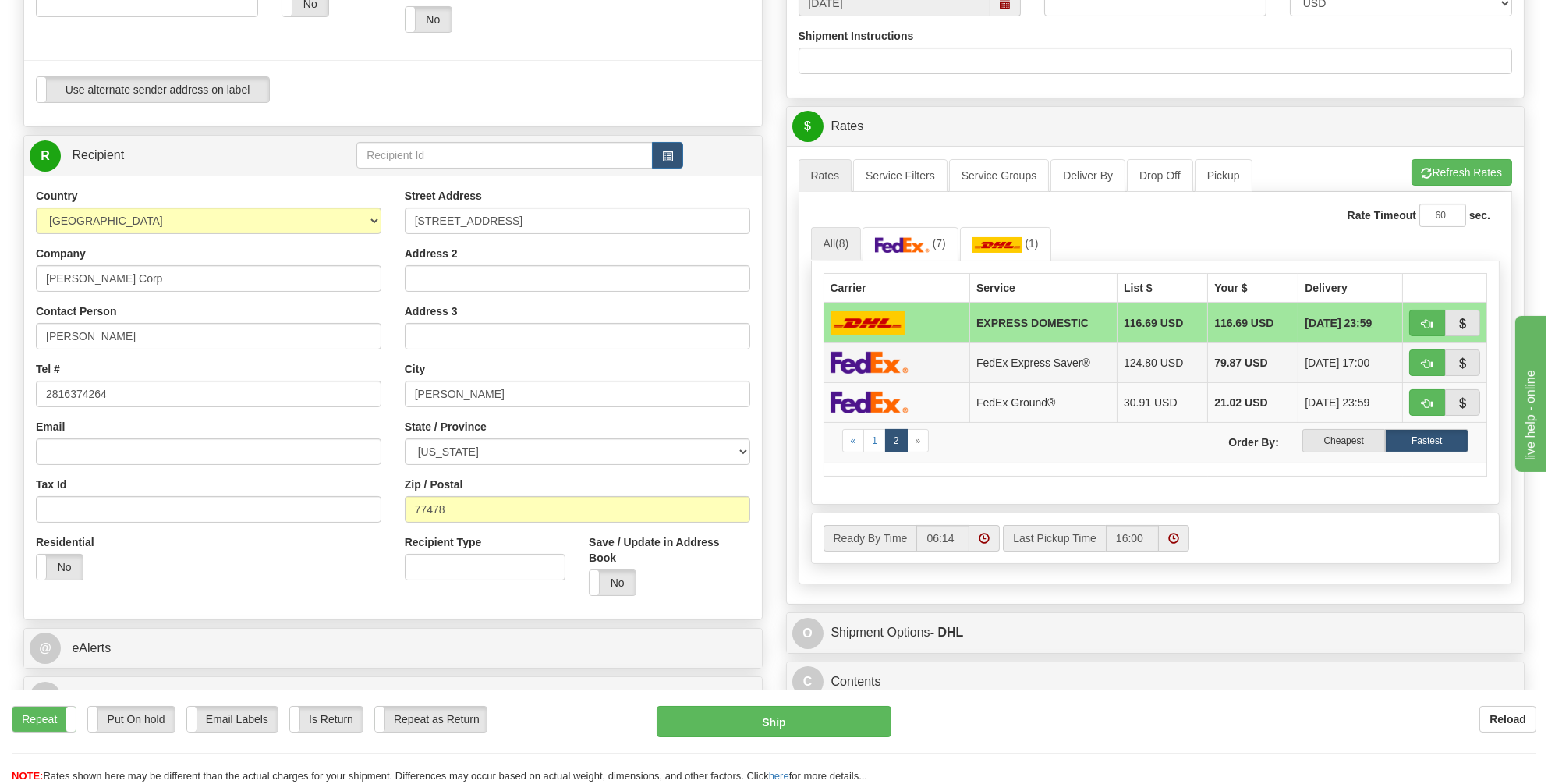
click at [859, 356] on img at bounding box center [870, 362] width 78 height 23
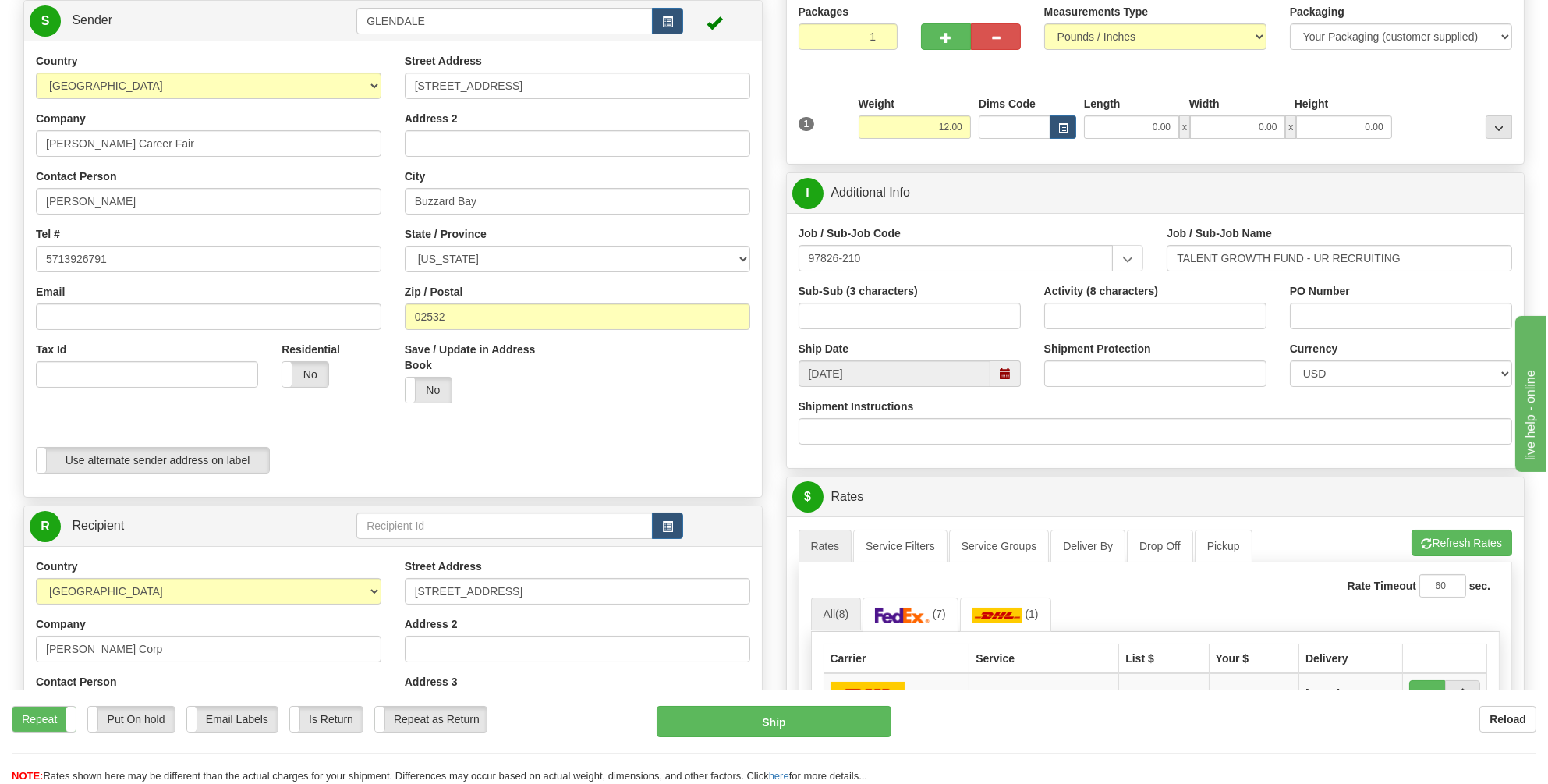
scroll to position [156, 0]
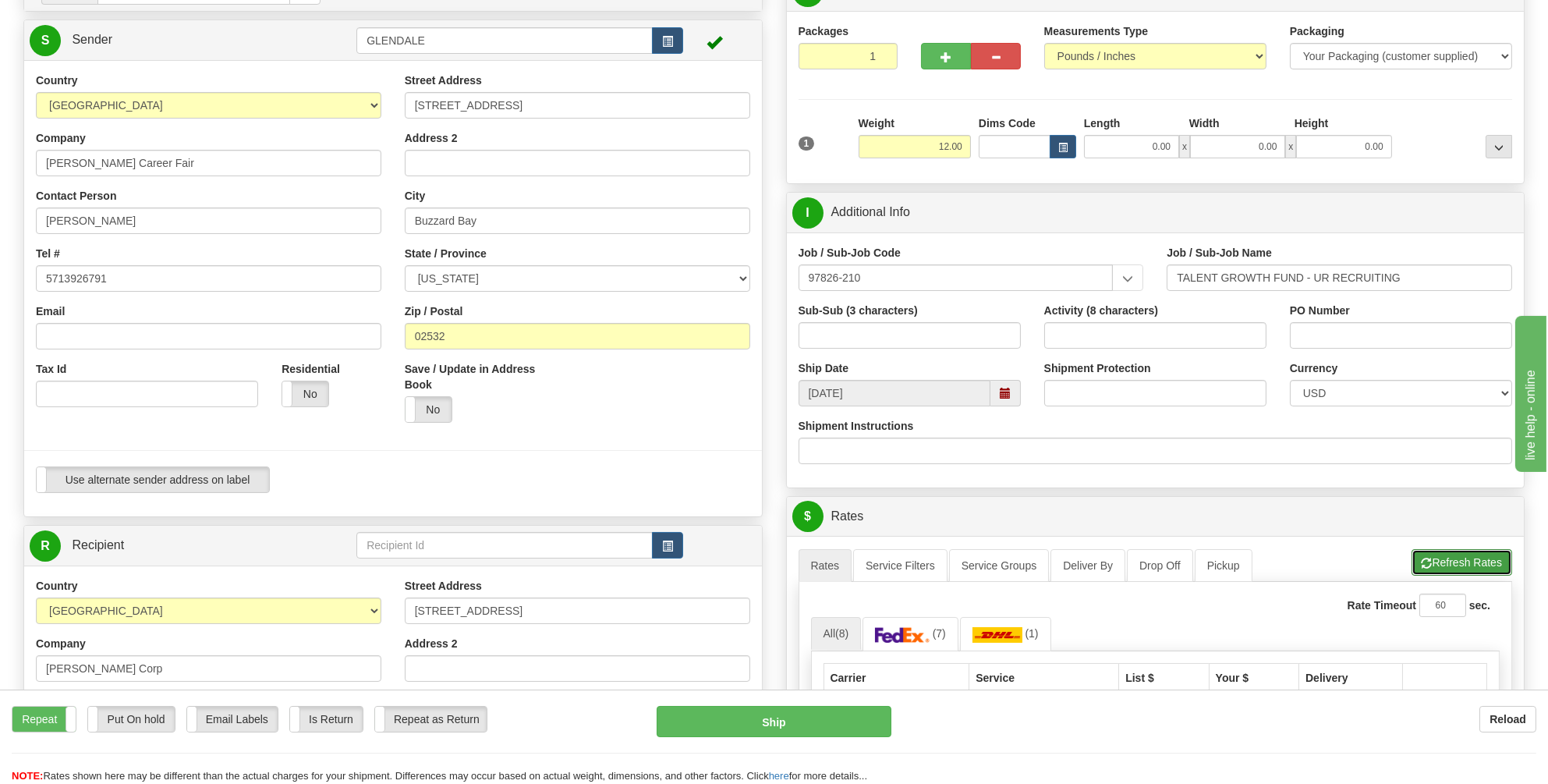
click at [1446, 555] on button "Refresh Rates" at bounding box center [1461, 562] width 100 height 27
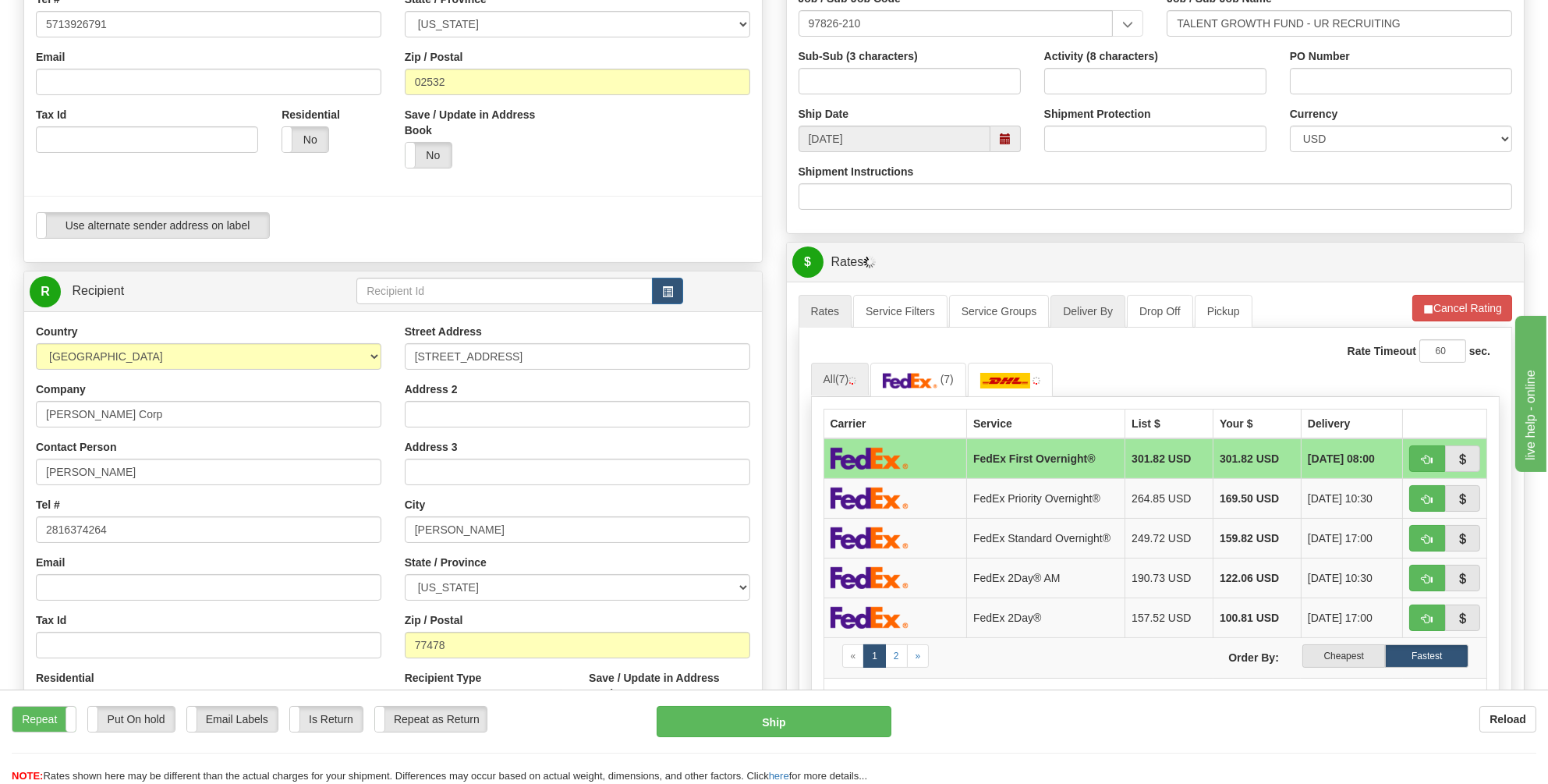
scroll to position [468, 0]
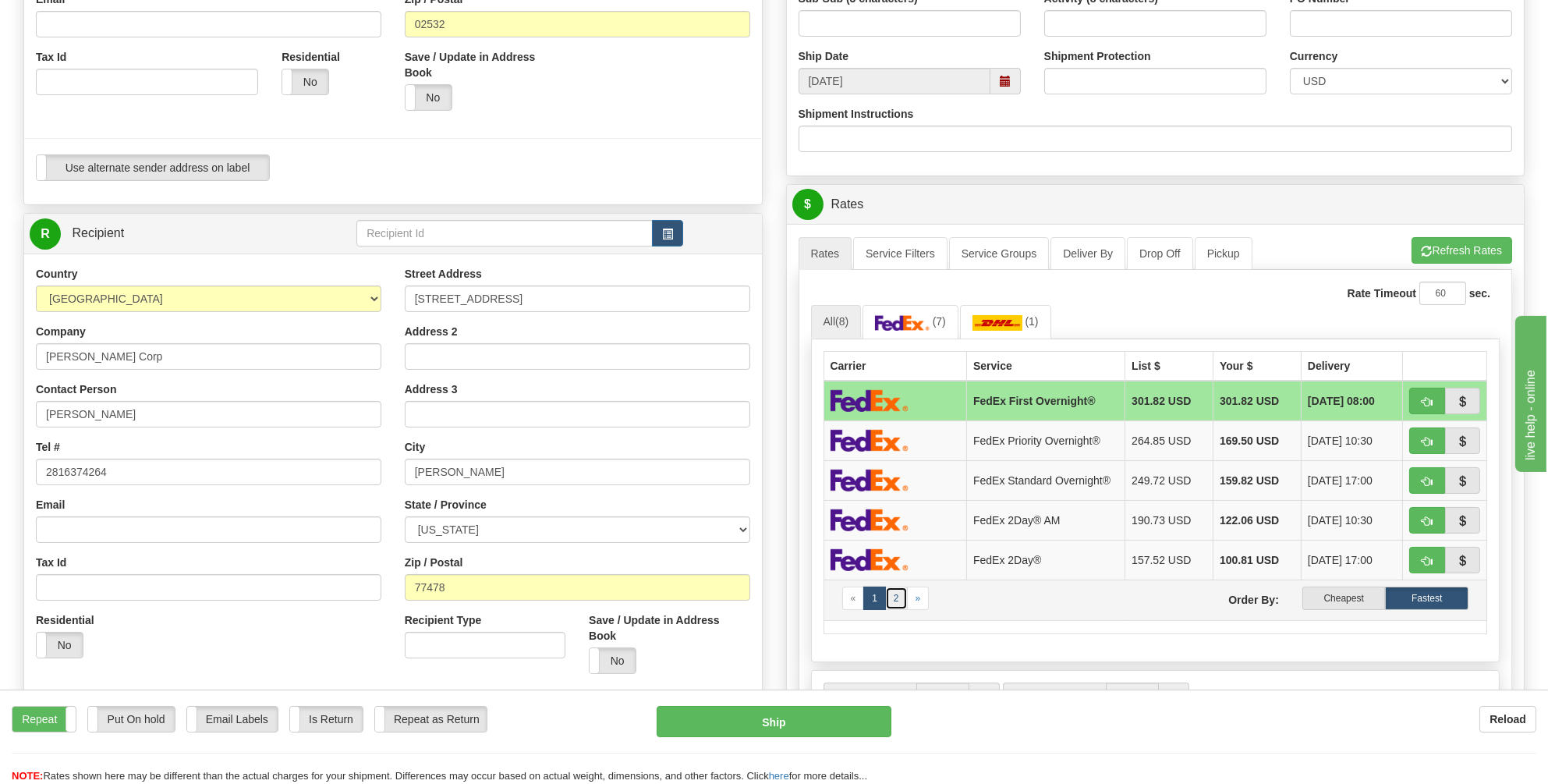
click at [895, 589] on link "2" at bounding box center [897, 598] width 23 height 23
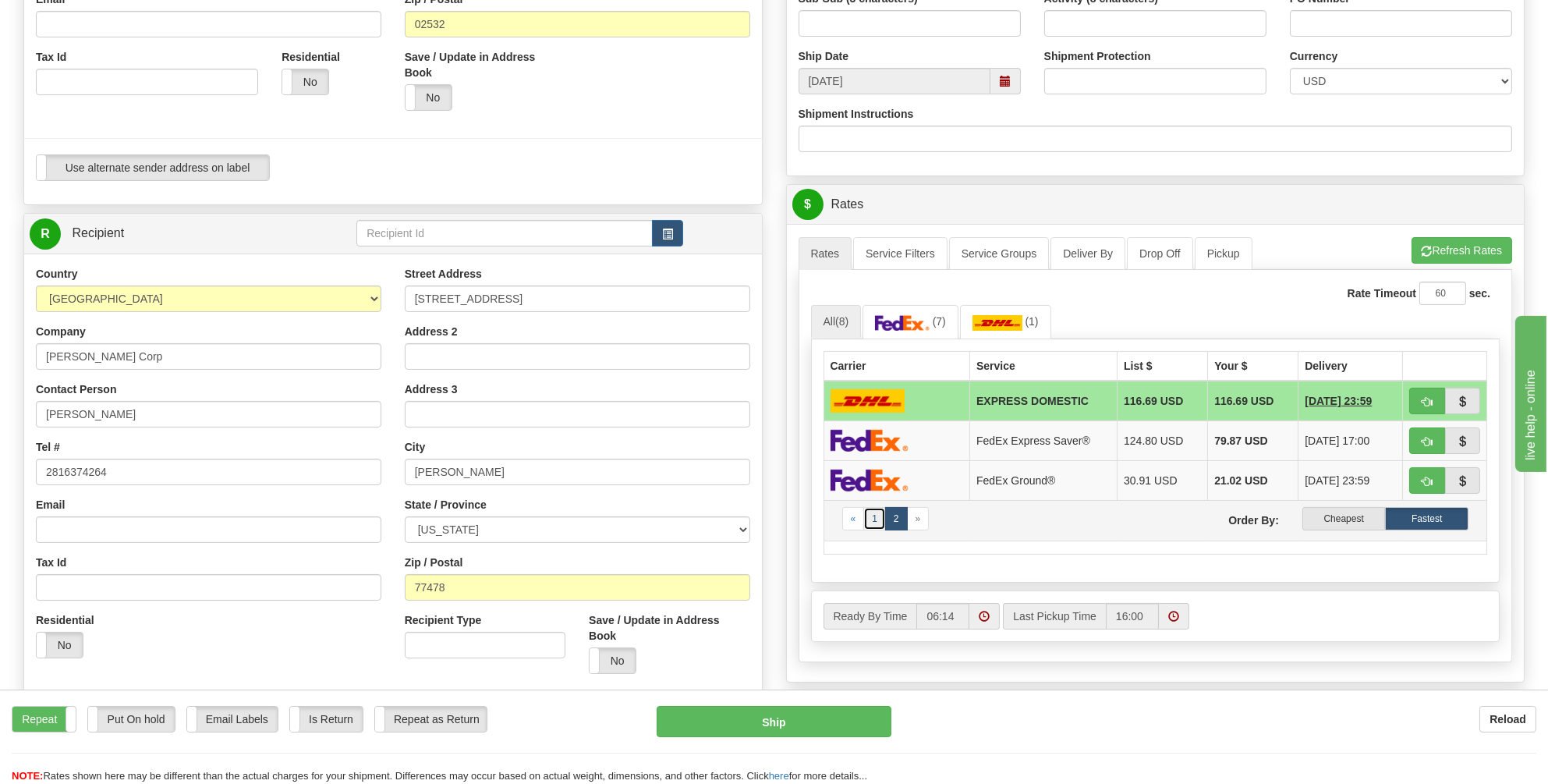
click at [868, 510] on link "1" at bounding box center [875, 518] width 23 height 23
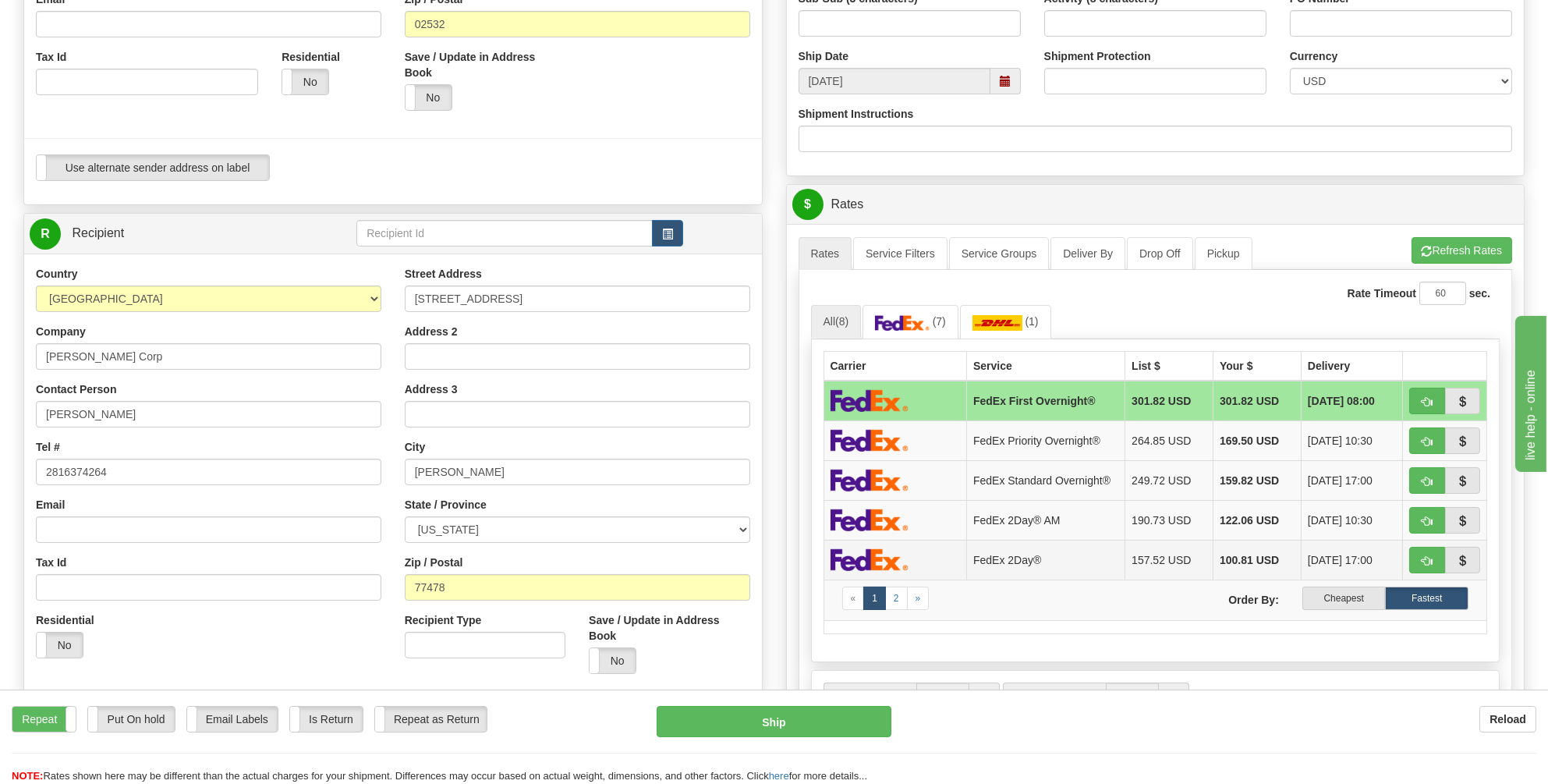
click at [867, 552] on img at bounding box center [870, 559] width 78 height 23
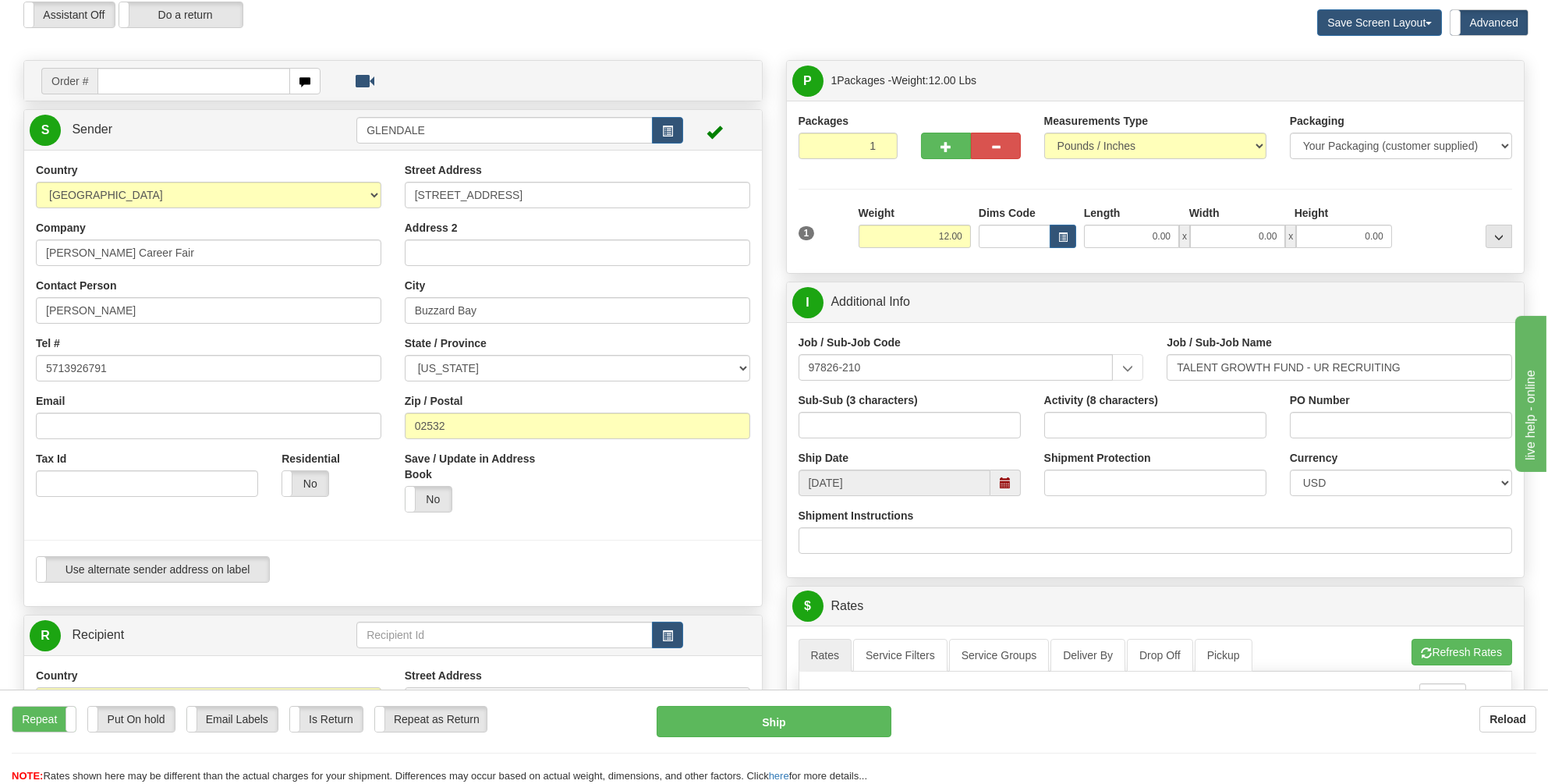
scroll to position [0, 0]
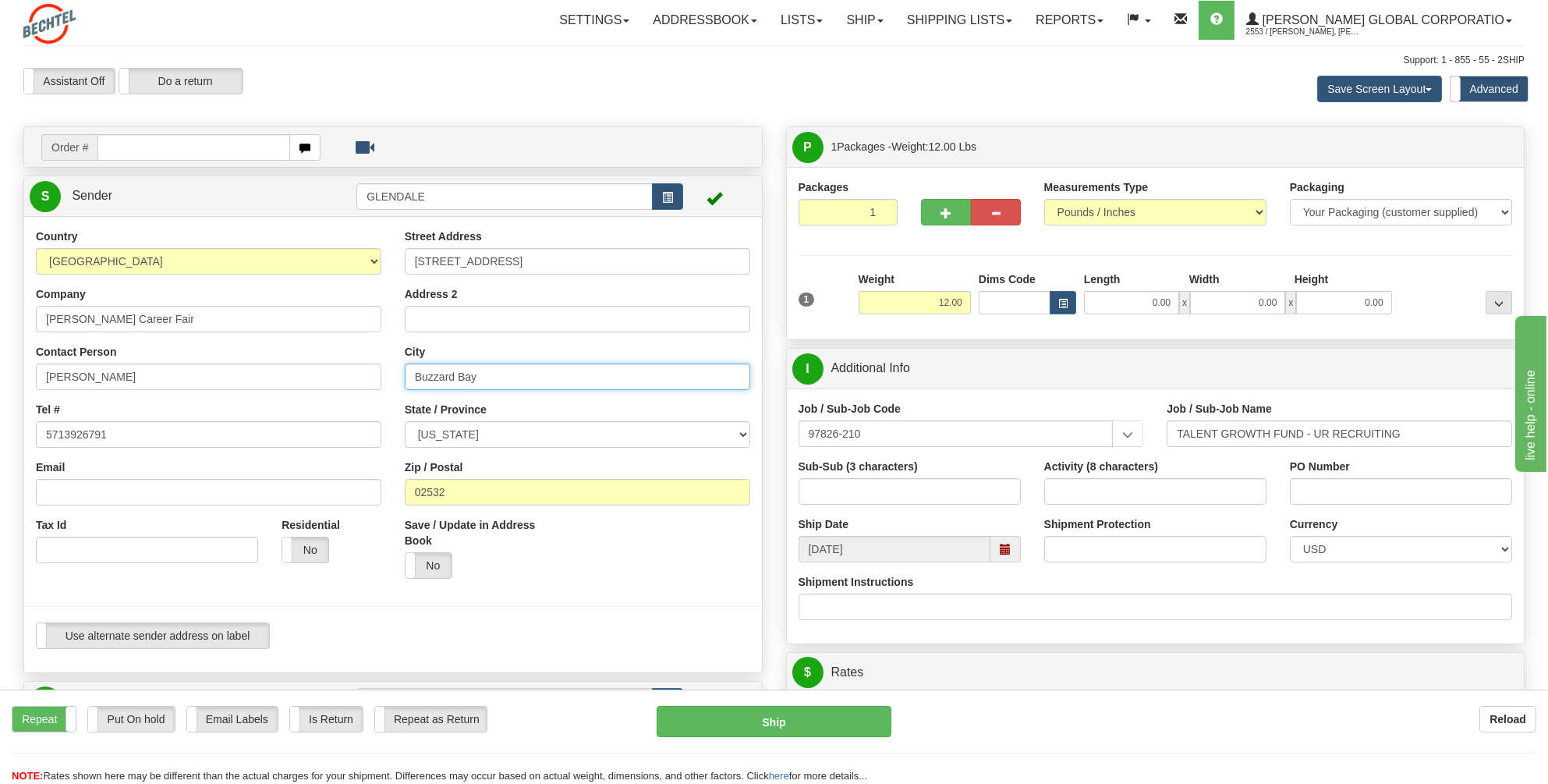
click at [454, 376] on input "Buzzard Bay" at bounding box center [577, 377] width 345 height 27
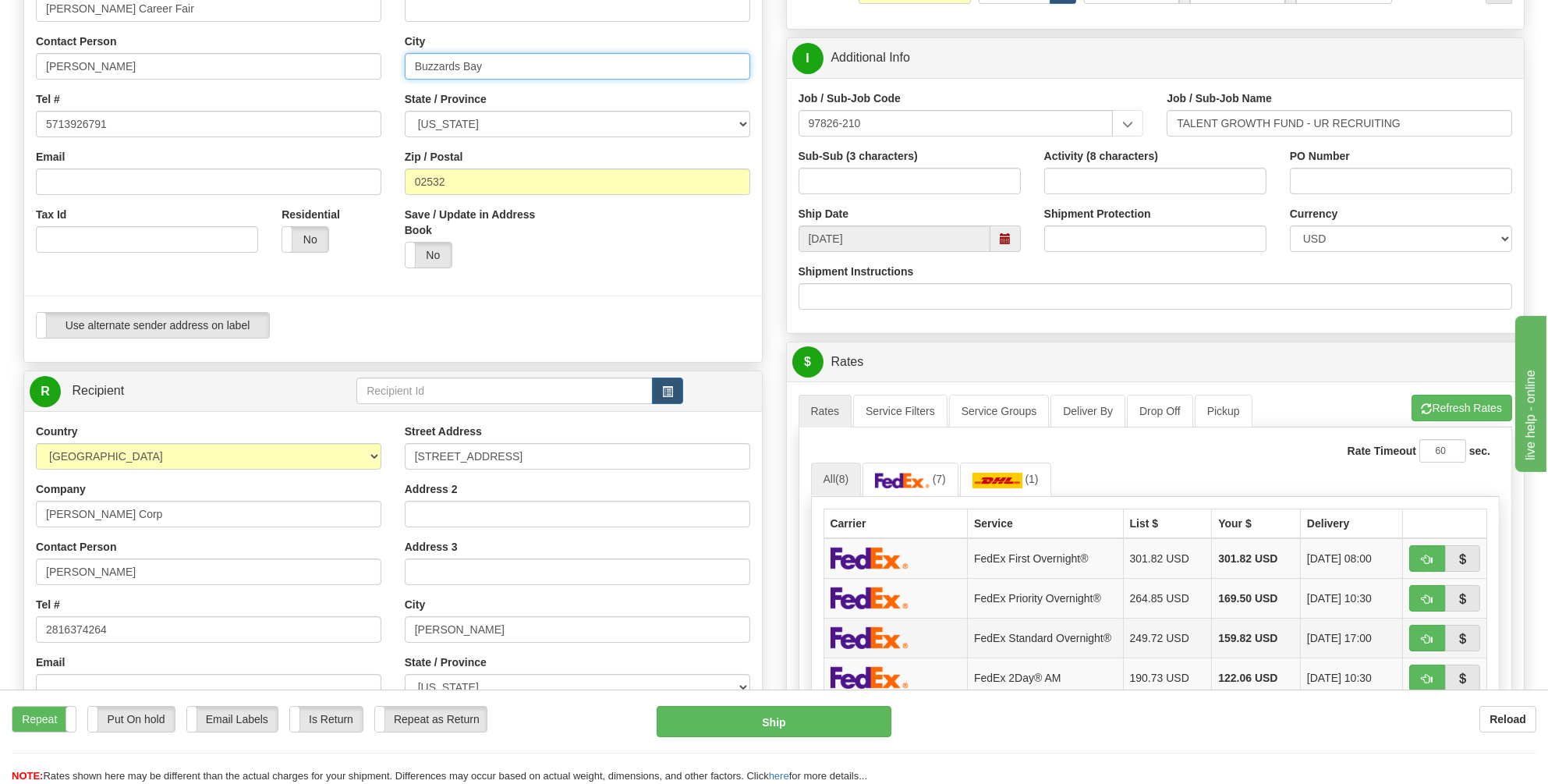
scroll to position [312, 0]
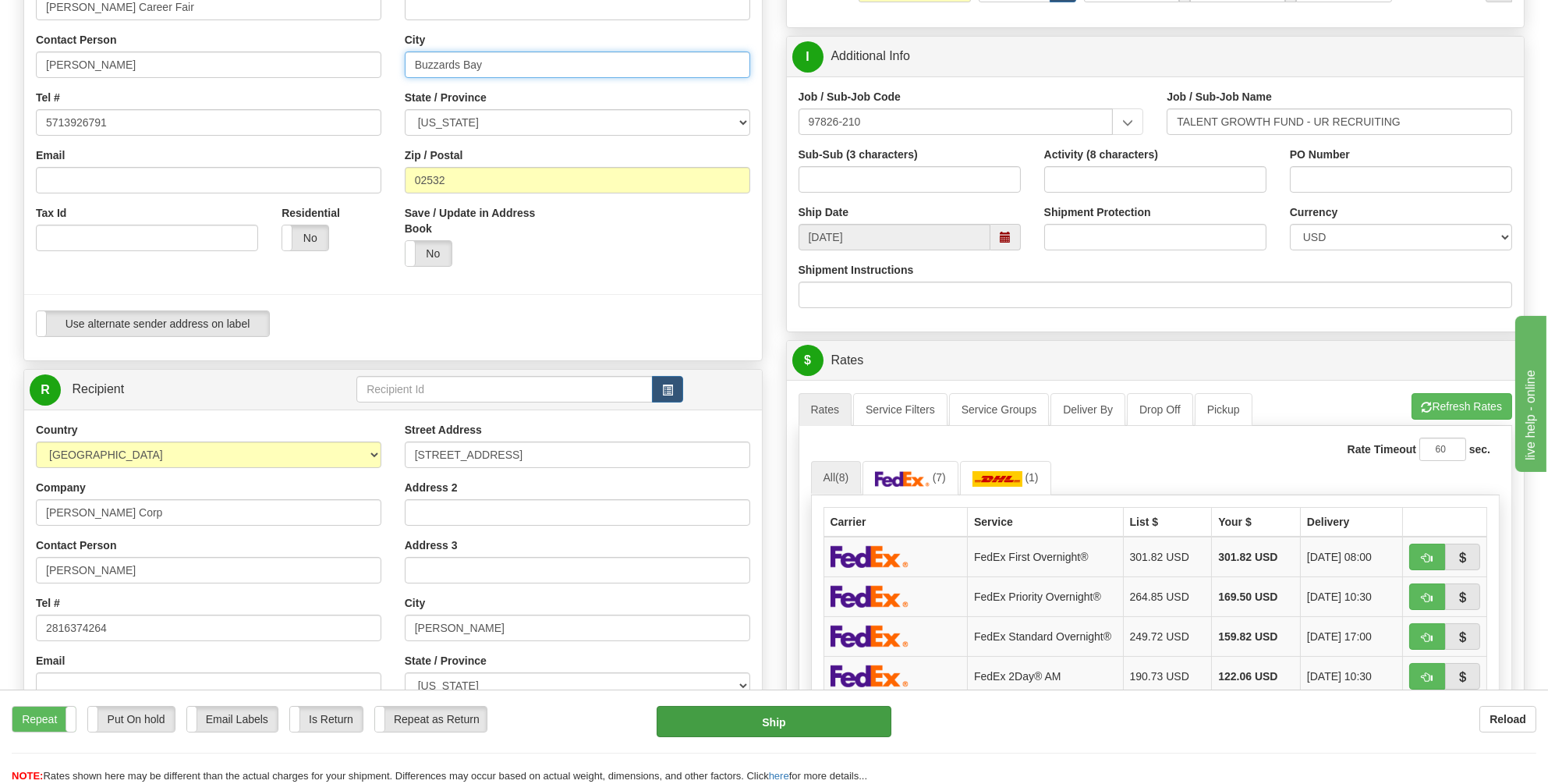
type input "Buzzards Bay"
click at [779, 717] on button "Ship" at bounding box center [774, 721] width 235 height 32
type input "03"
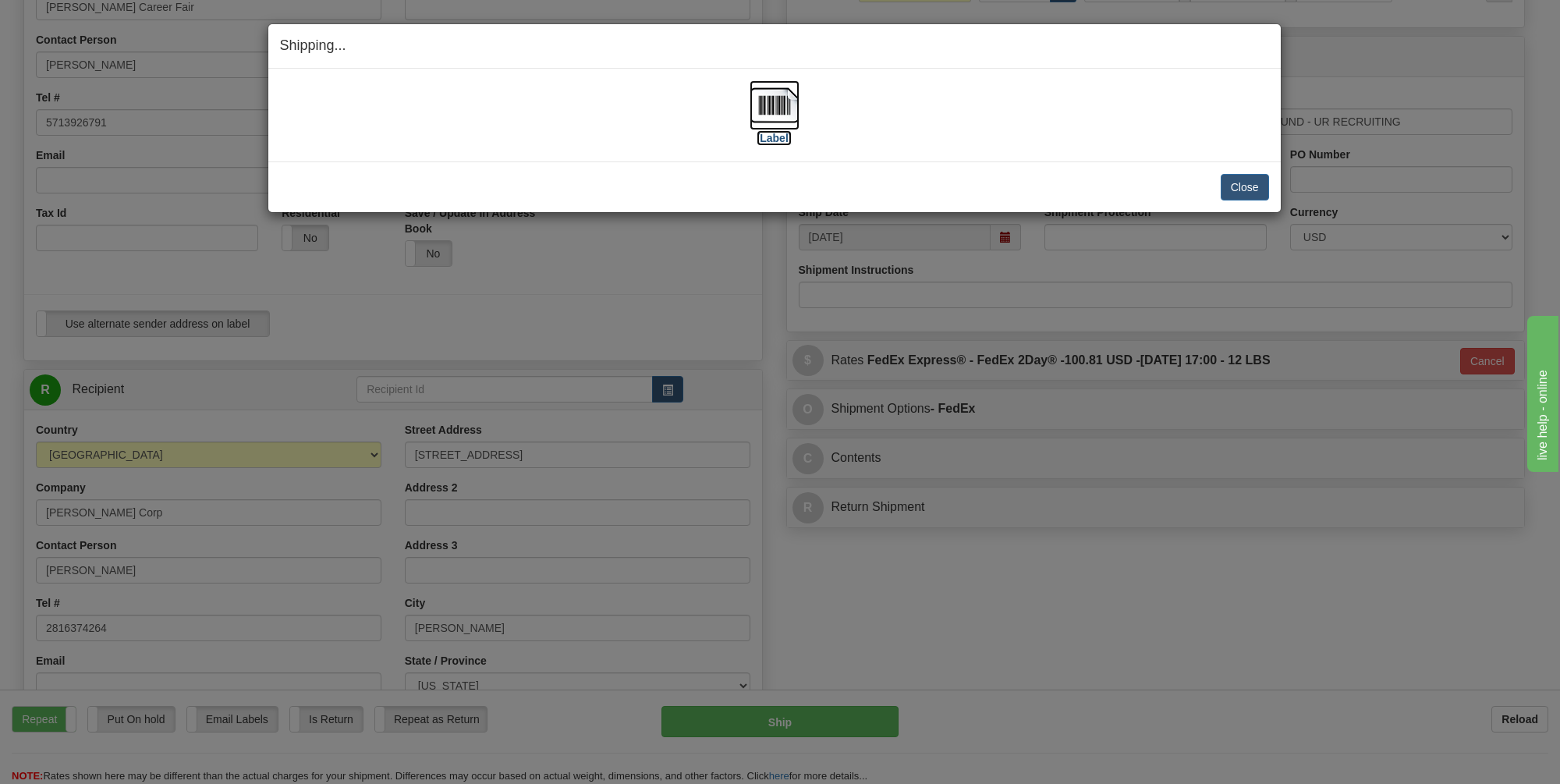
click at [769, 103] on img at bounding box center [775, 105] width 50 height 50
click at [1246, 180] on button "Close" at bounding box center [1244, 187] width 49 height 27
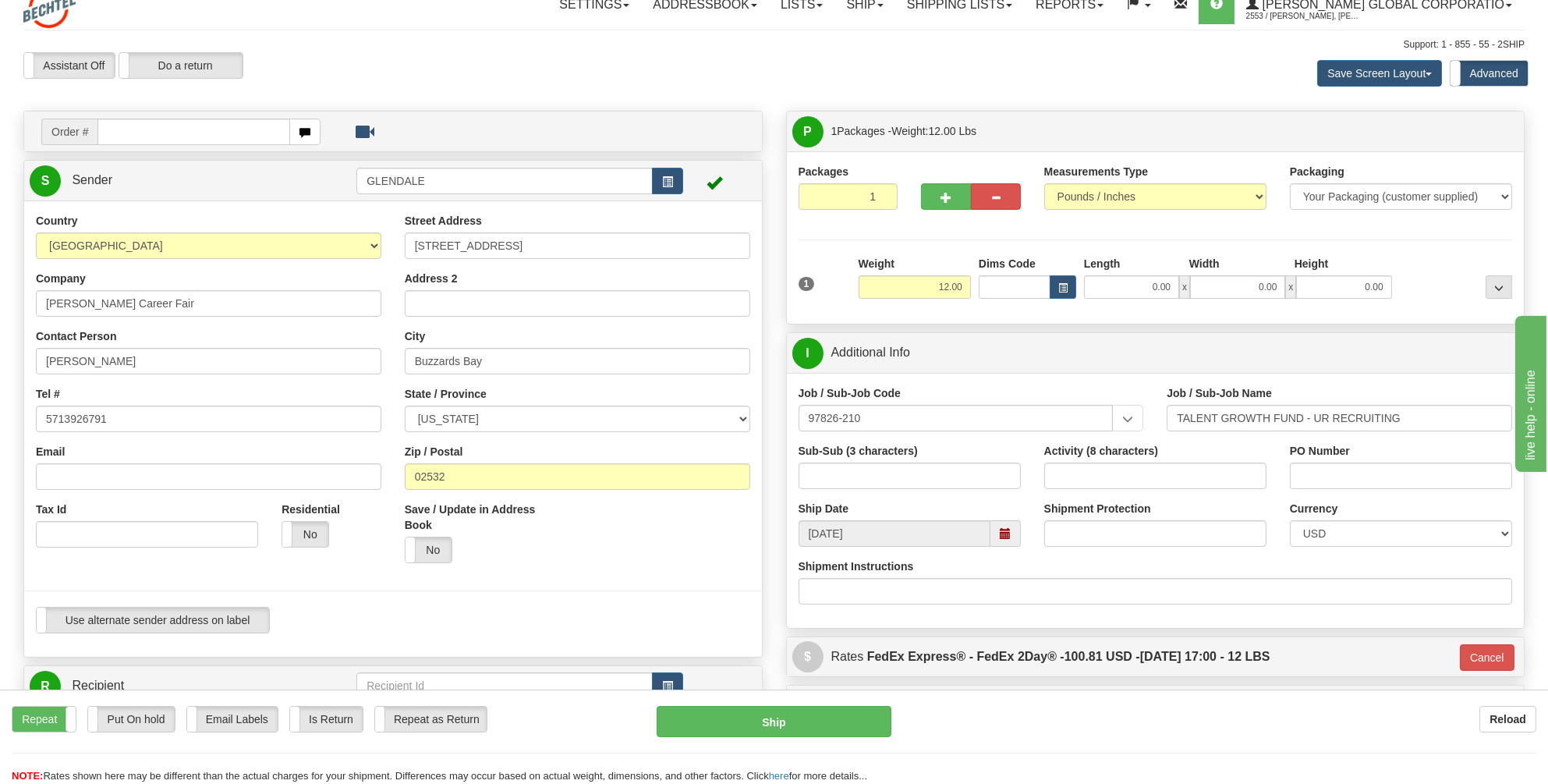
scroll to position [0, 0]
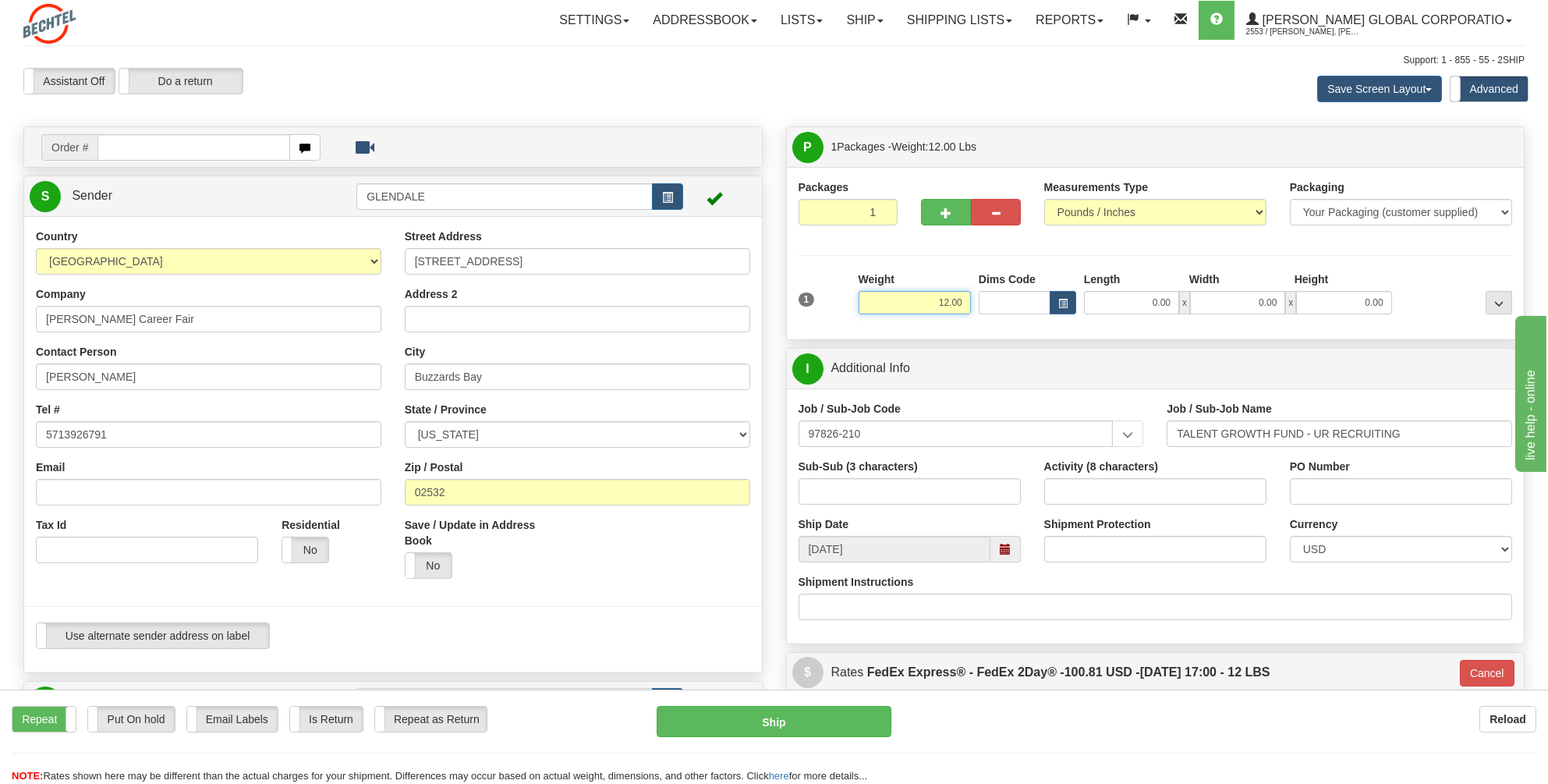
drag, startPoint x: 964, startPoint y: 301, endPoint x: 930, endPoint y: 298, distance: 34.1
click at [930, 298] on input "12.00" at bounding box center [914, 302] width 112 height 23
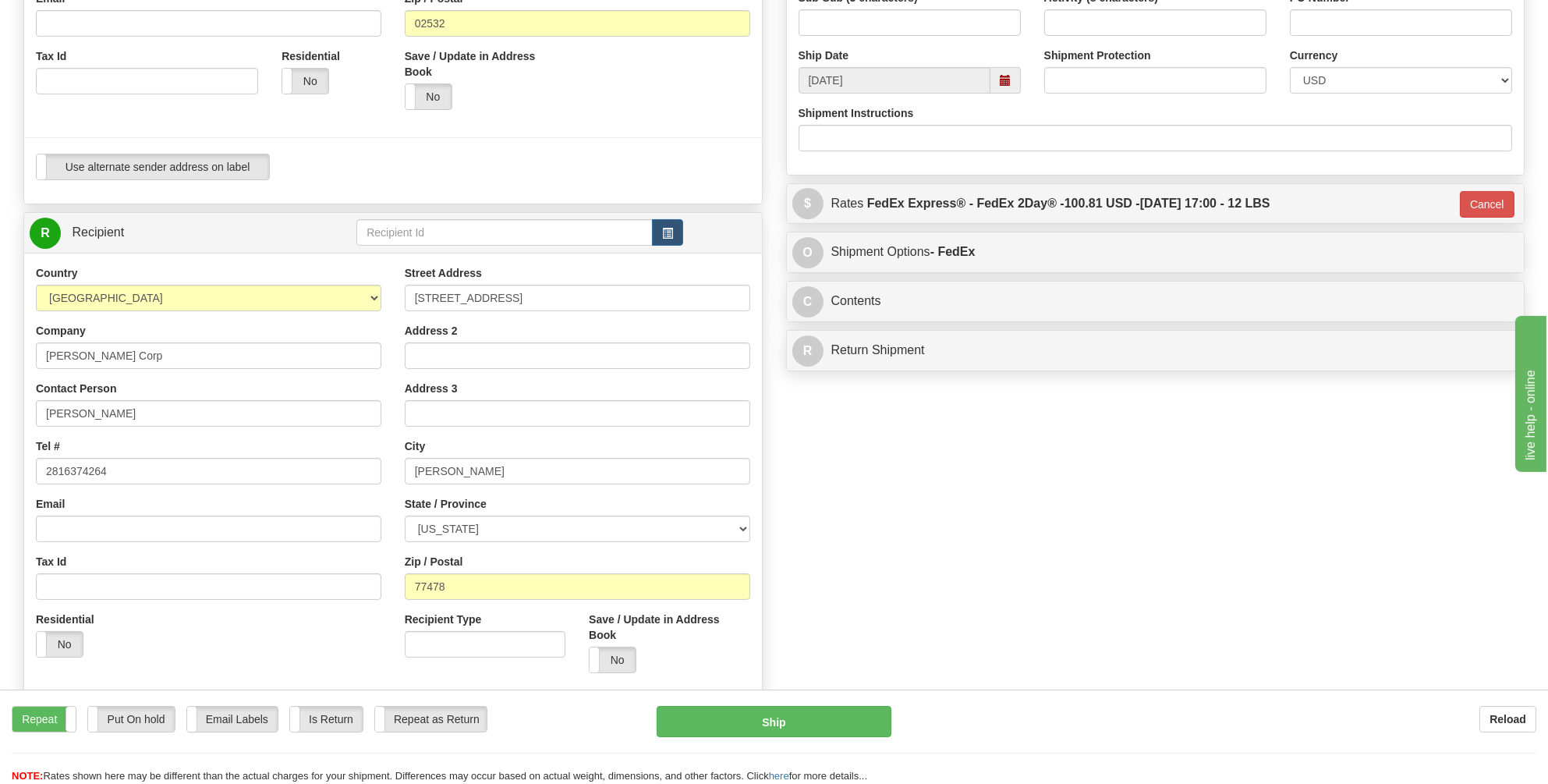
scroll to position [546, 0]
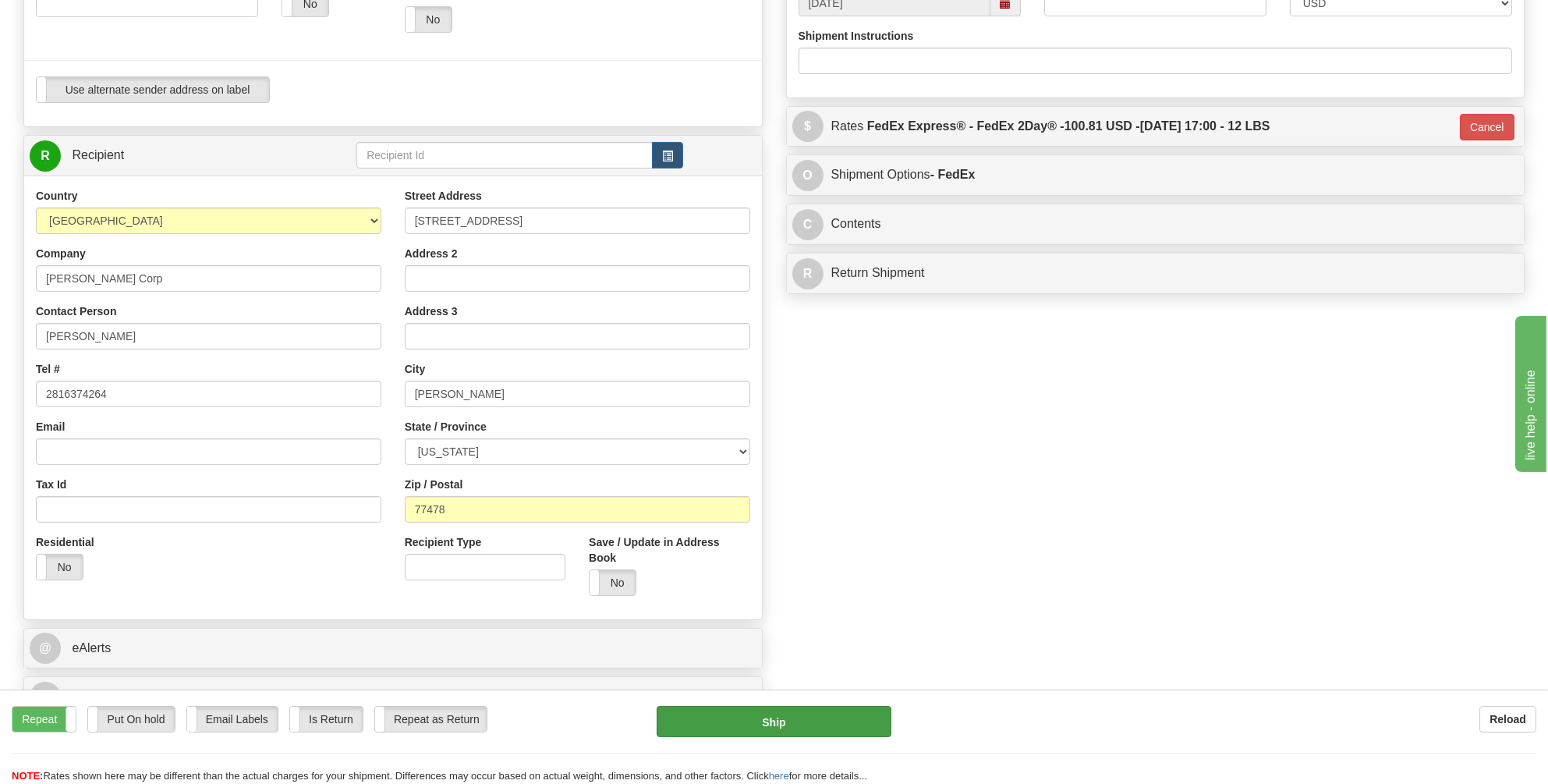
type input "7.00"
type input "03"
click at [762, 717] on button "Ship" at bounding box center [774, 721] width 235 height 32
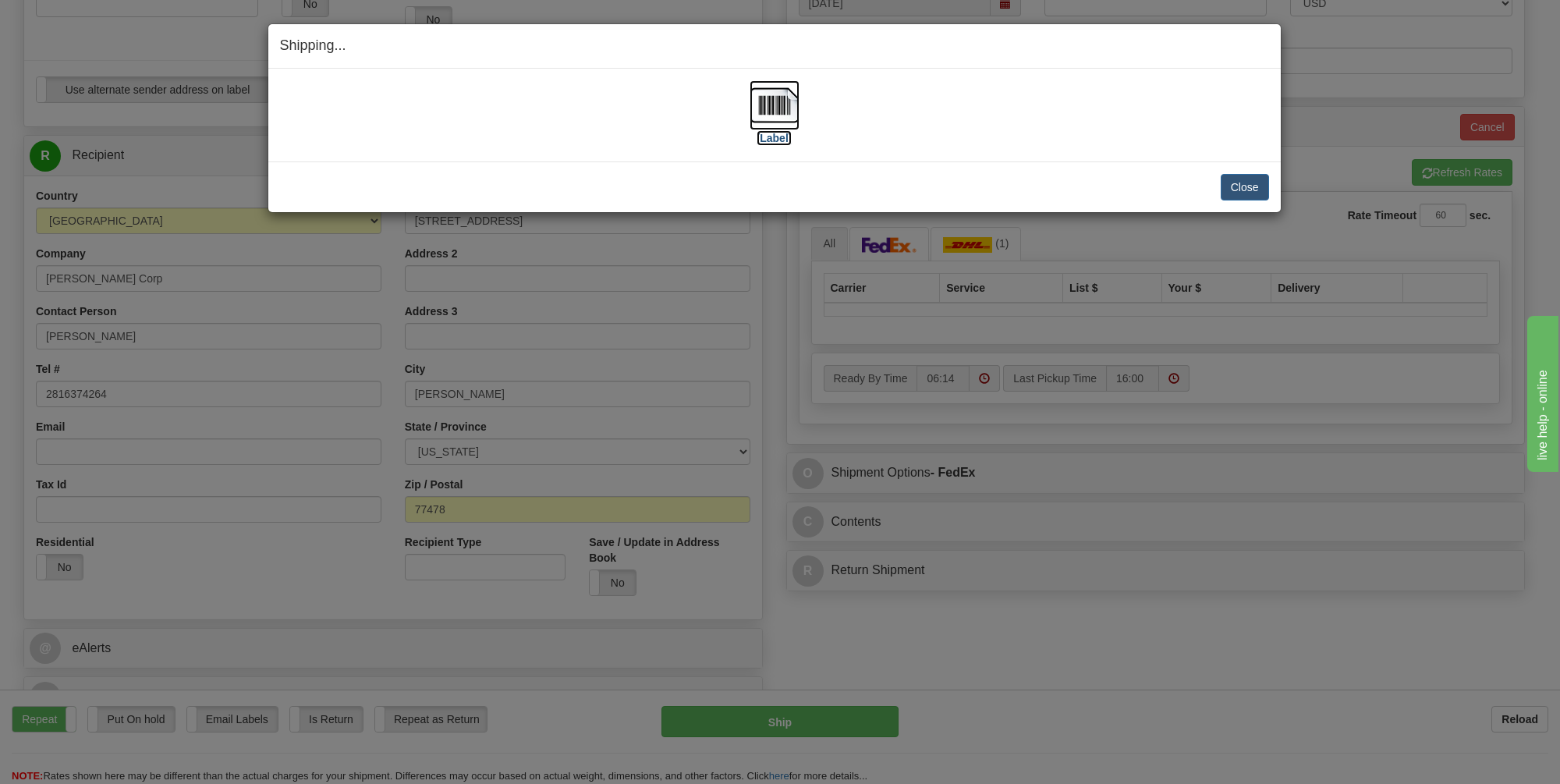
click at [767, 100] on img at bounding box center [775, 105] width 50 height 50
click at [1242, 180] on button "Close" at bounding box center [1244, 187] width 49 height 27
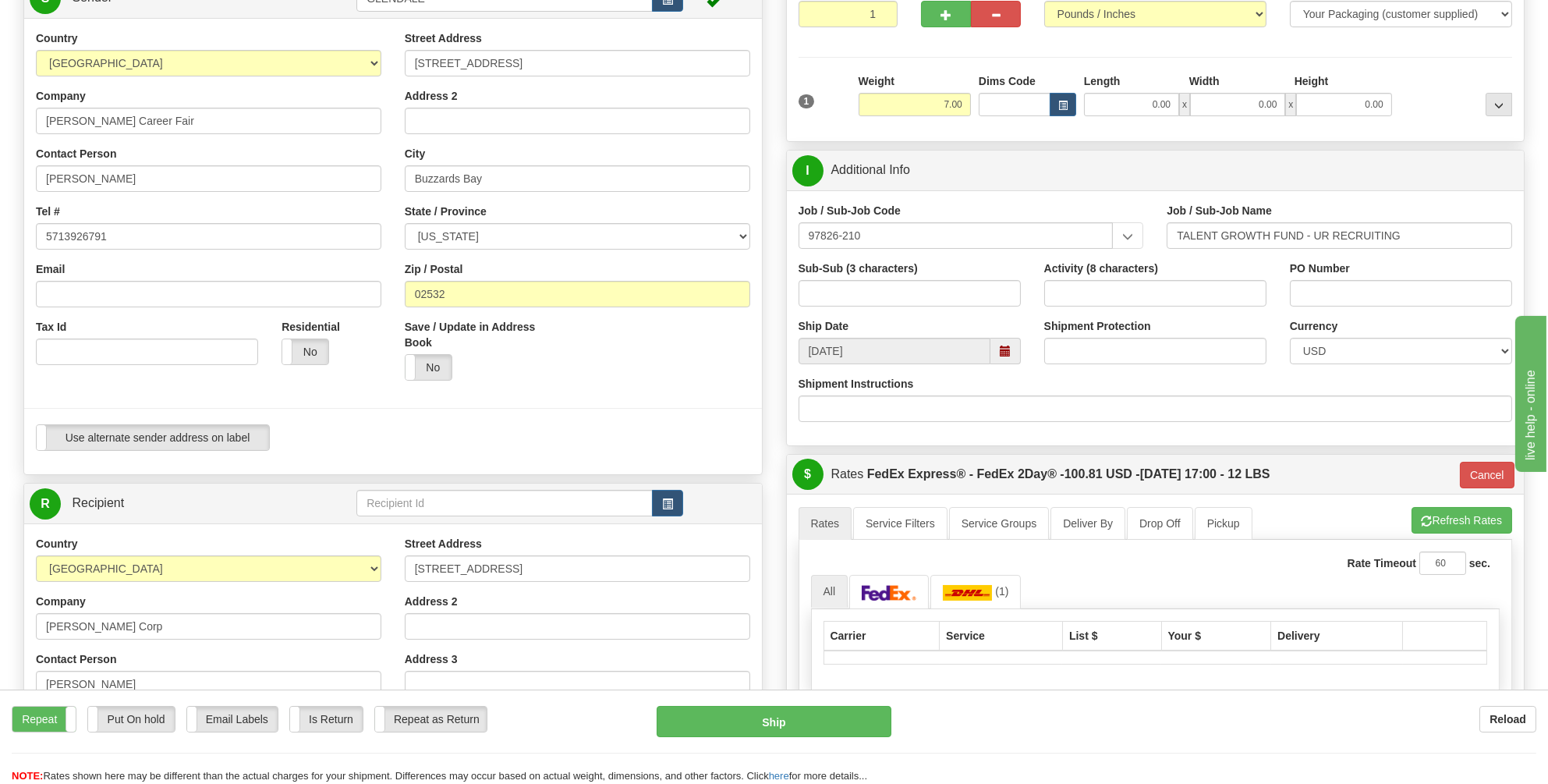
scroll to position [312, 0]
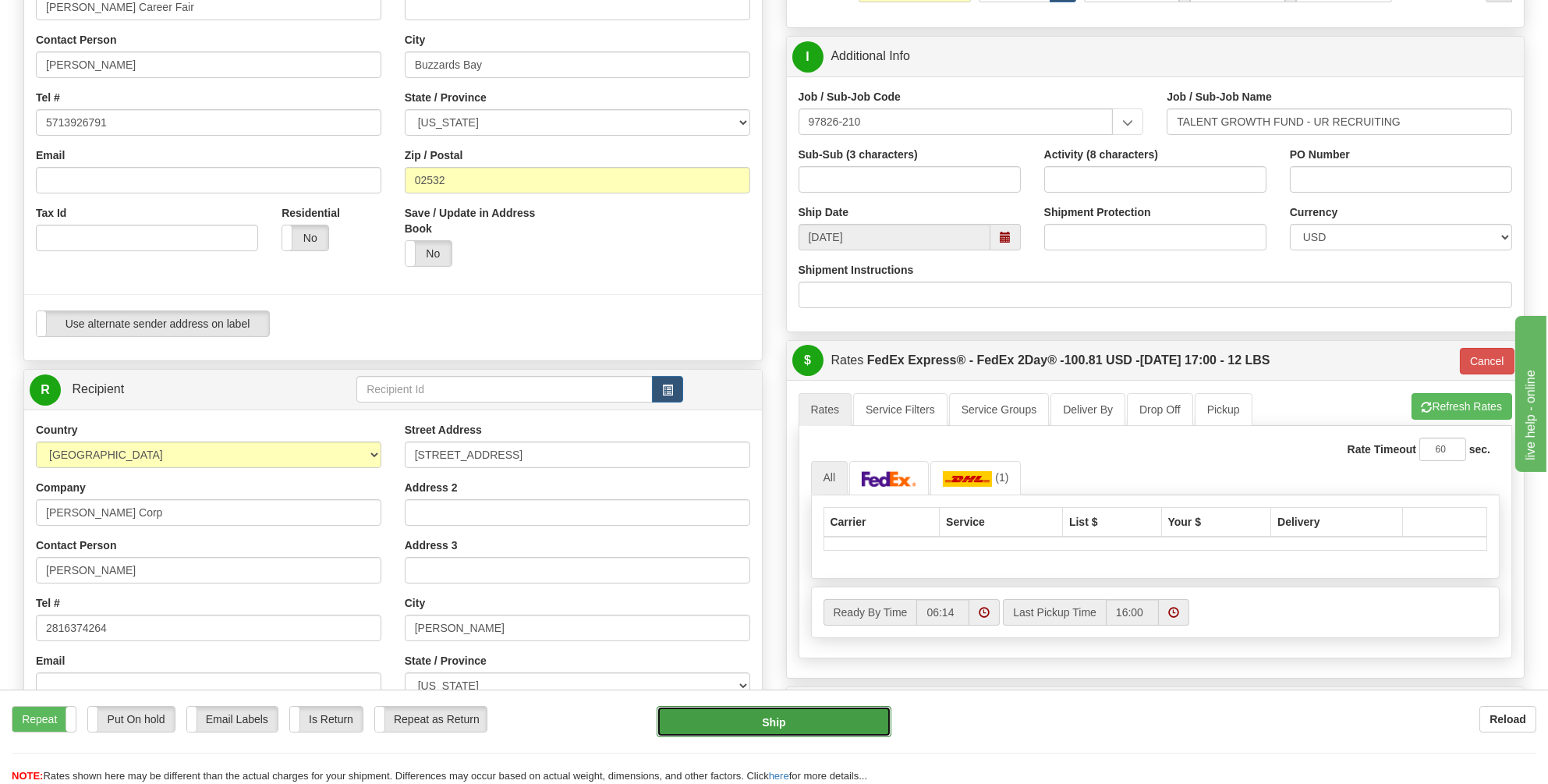
click at [768, 719] on button "Ship" at bounding box center [774, 721] width 235 height 32
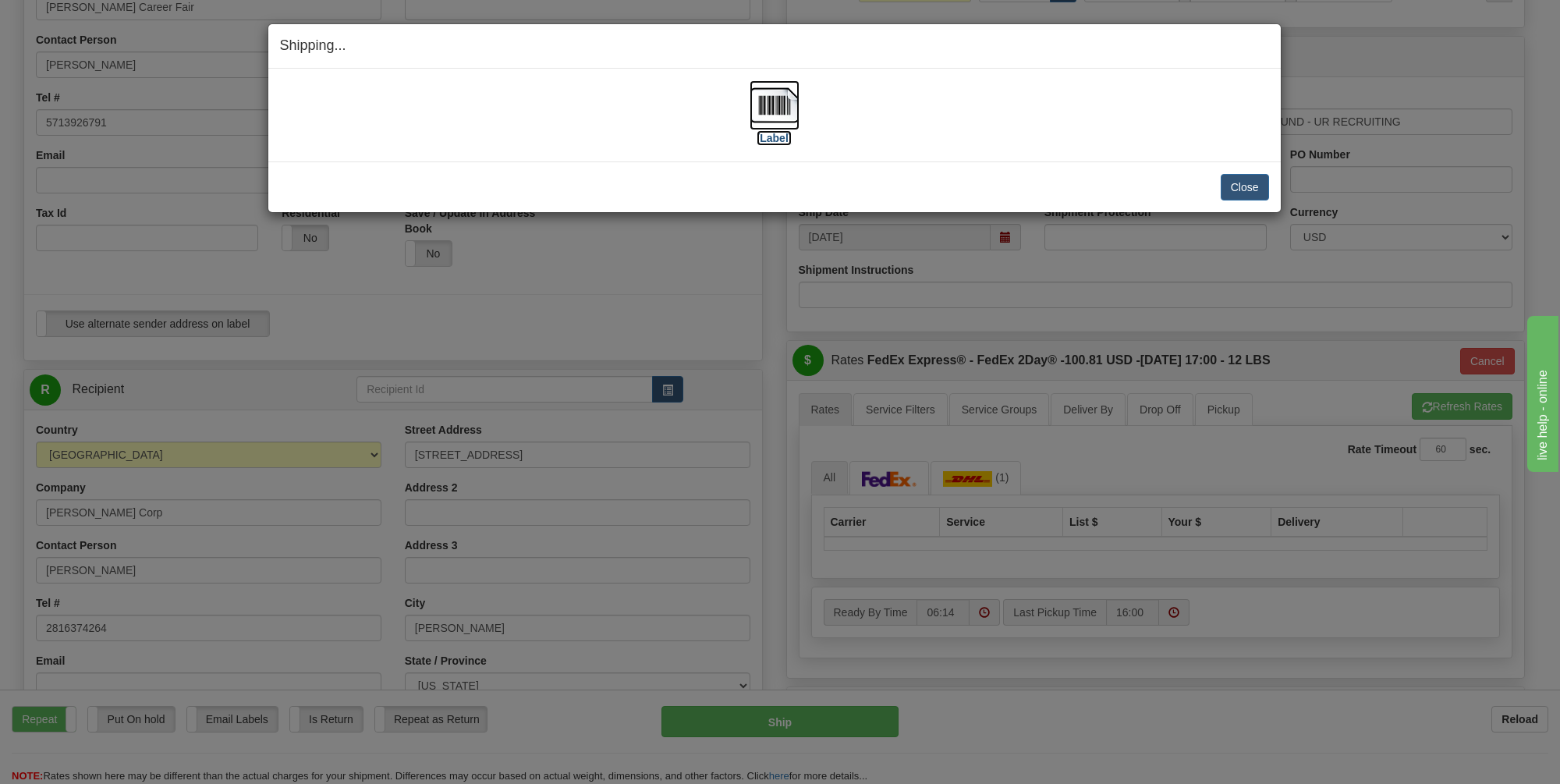
click at [773, 108] on img at bounding box center [775, 105] width 50 height 50
click at [1262, 188] on button "Close" at bounding box center [1244, 187] width 49 height 27
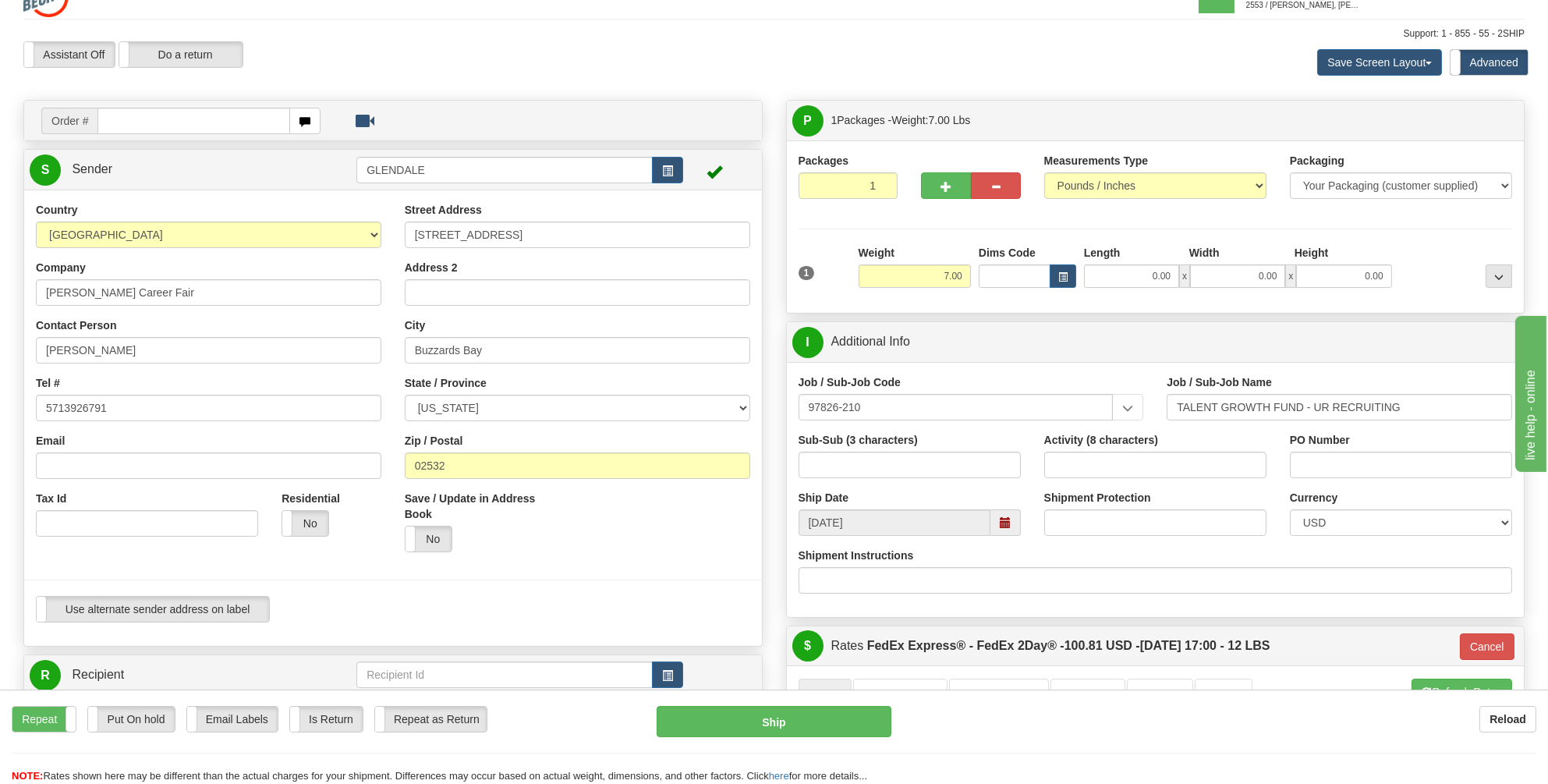
scroll to position [0, 0]
